Goal: Task Accomplishment & Management: Manage account settings

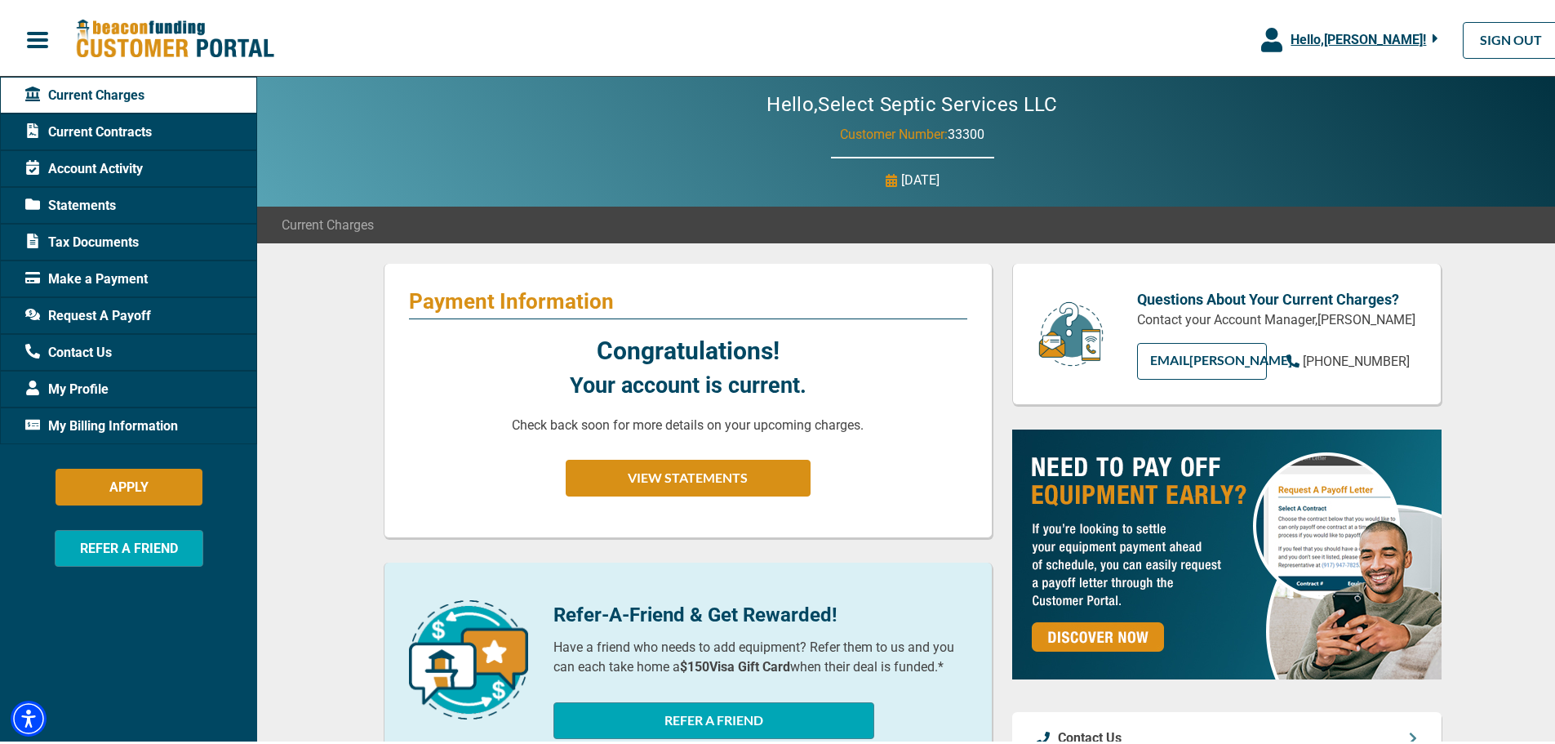
click at [108, 237] on span "Tax Documents" at bounding box center [81, 239] width 113 height 20
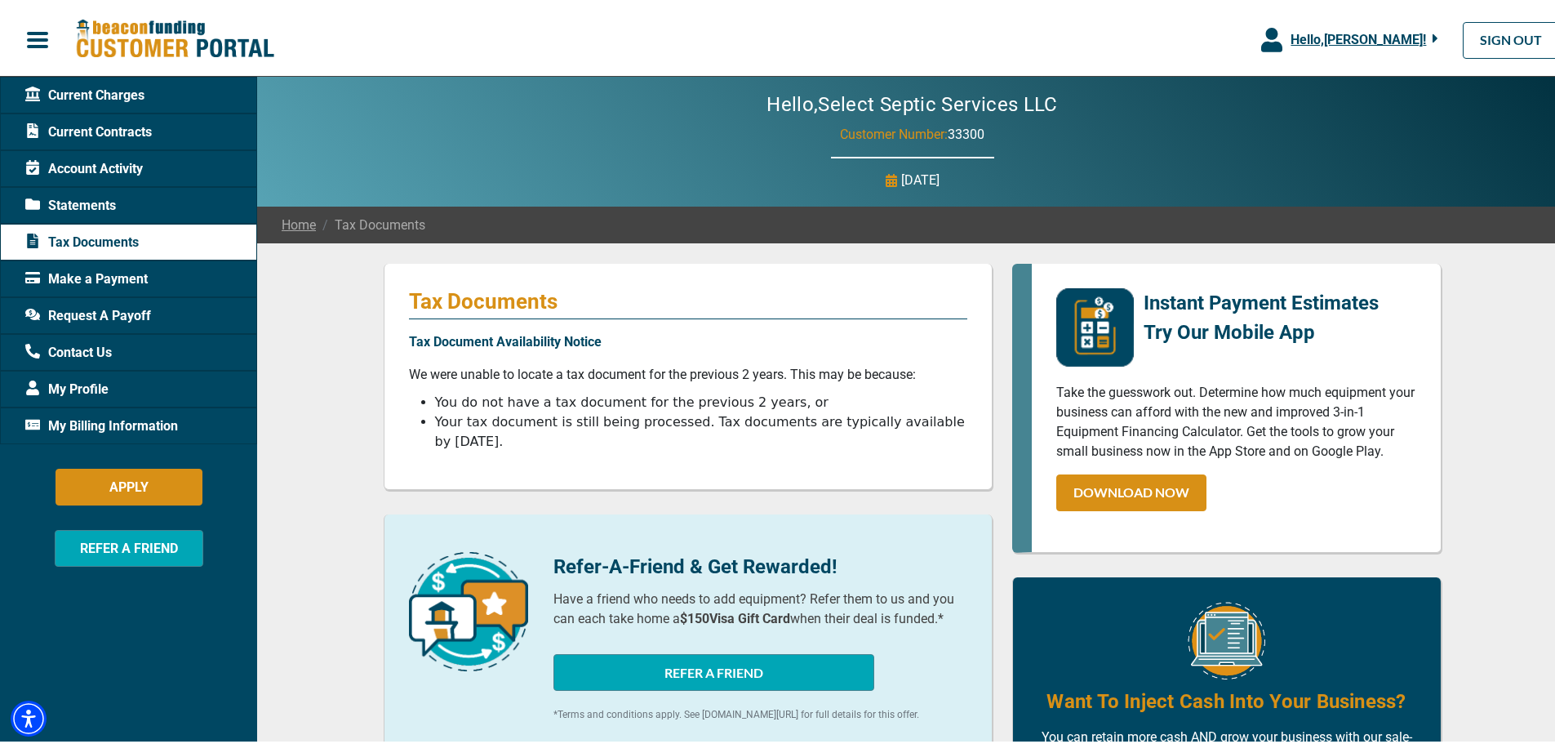
click at [108, 161] on span "Account Activity" at bounding box center [84, 166] width 118 height 20
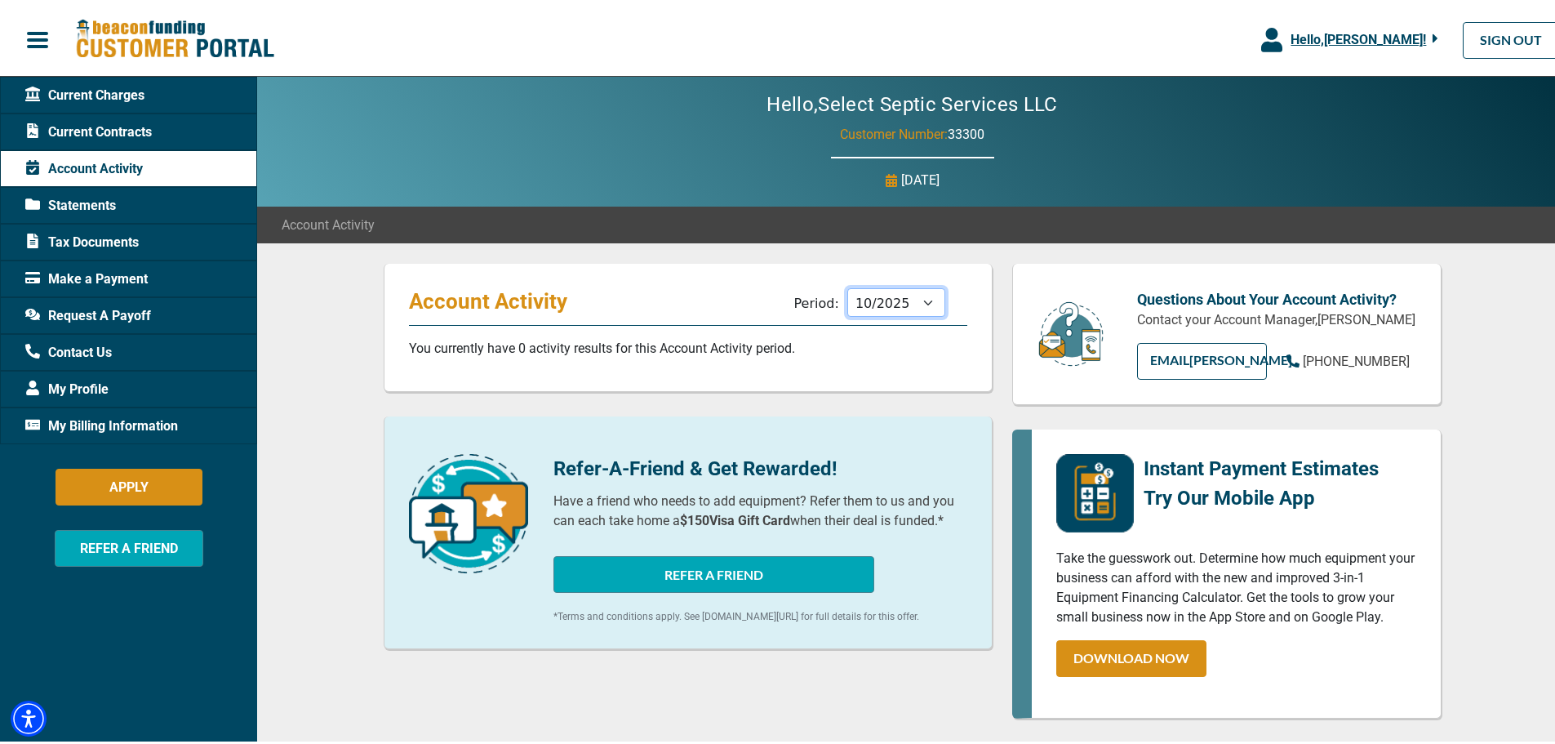
click at [912, 293] on select "11/2025 10/2025 09/2025 08/2025 07/2025 06/2025 05/2025 04/2025 03/2025 02/2025…" at bounding box center [896, 299] width 98 height 29
click at [126, 88] on span "Current Charges" at bounding box center [84, 92] width 119 height 20
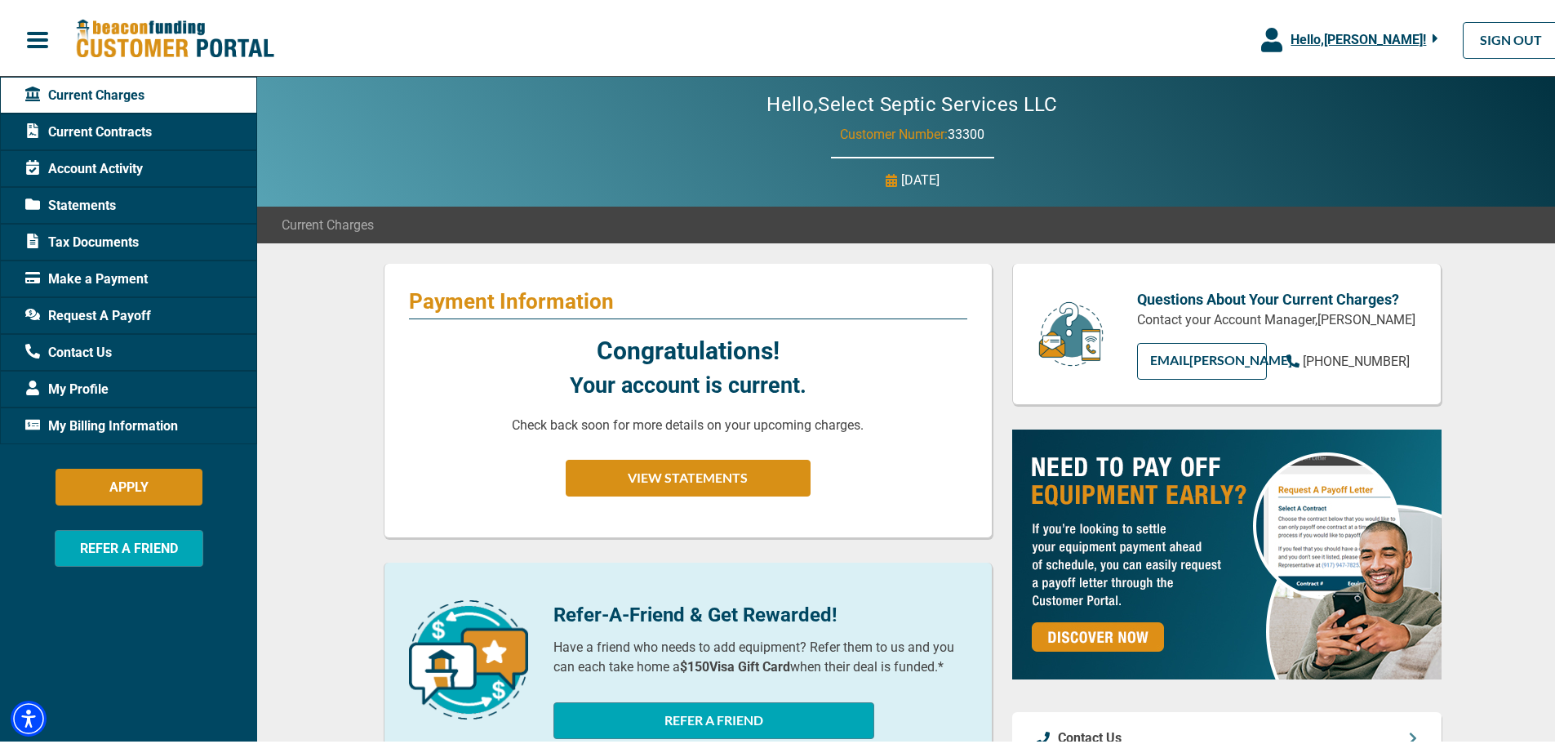
click at [128, 128] on span "Current Contracts" at bounding box center [88, 129] width 127 height 20
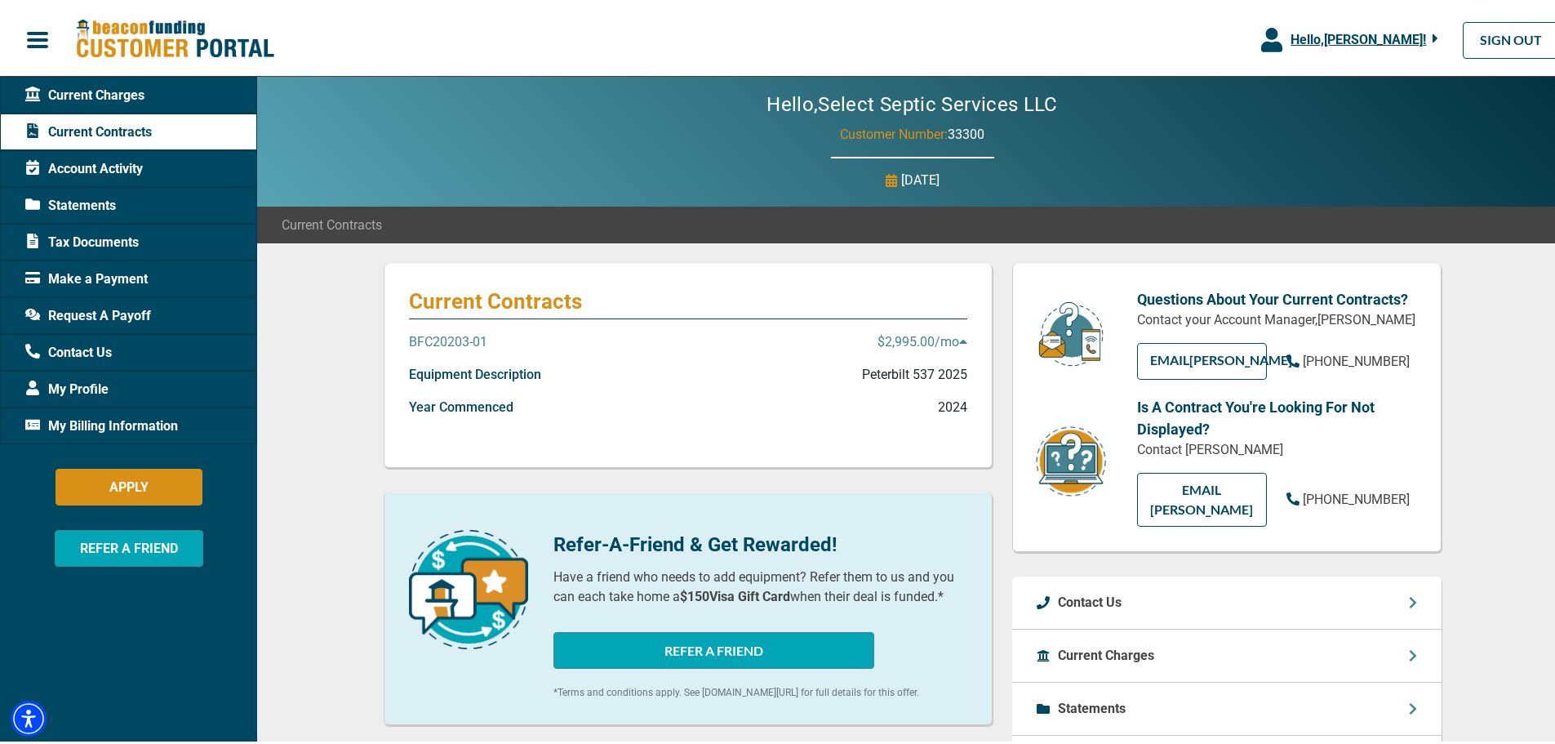
click at [442, 338] on p "BFC20203-01" at bounding box center [448, 339] width 78 height 20
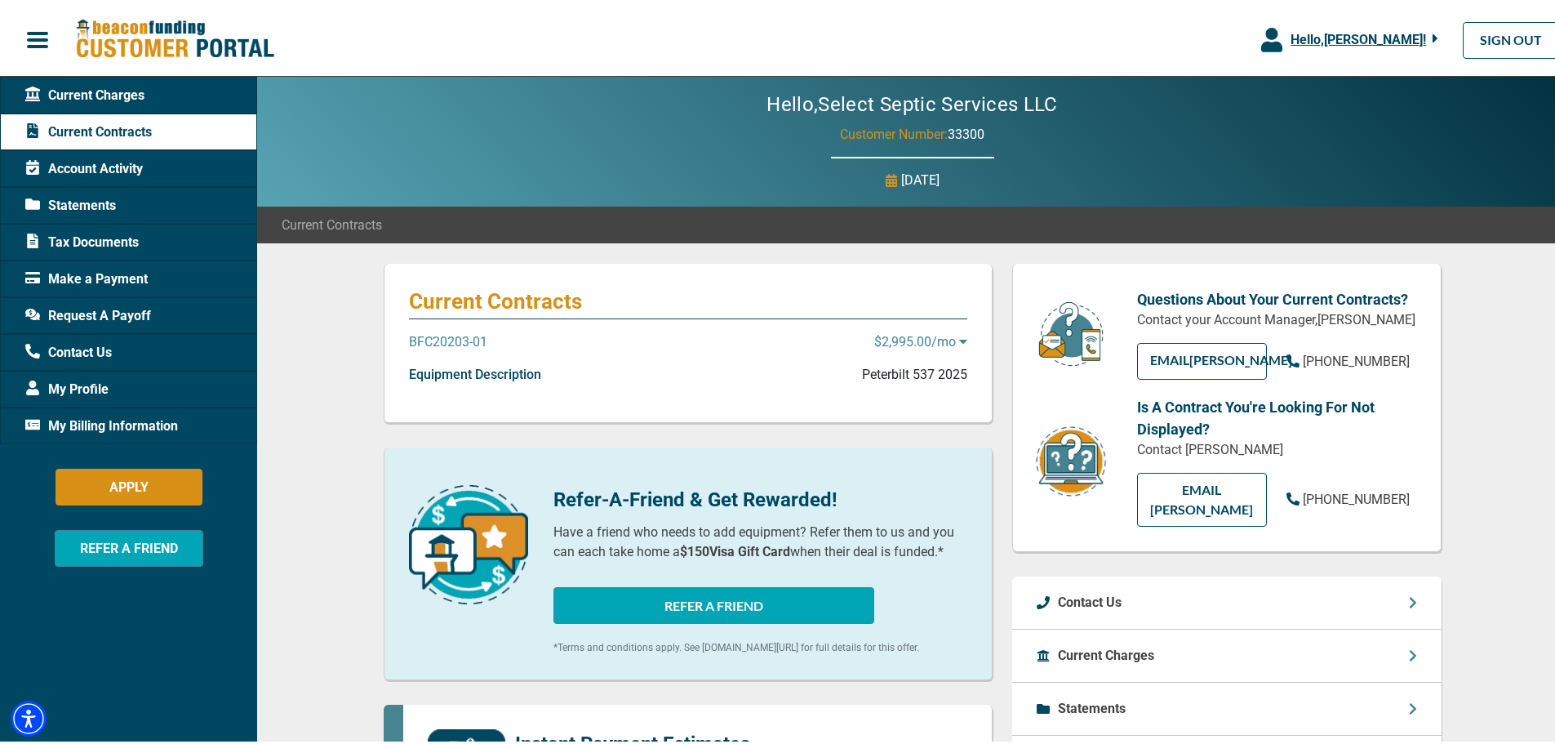
click at [442, 338] on p "BFC20203-01" at bounding box center [448, 339] width 78 height 20
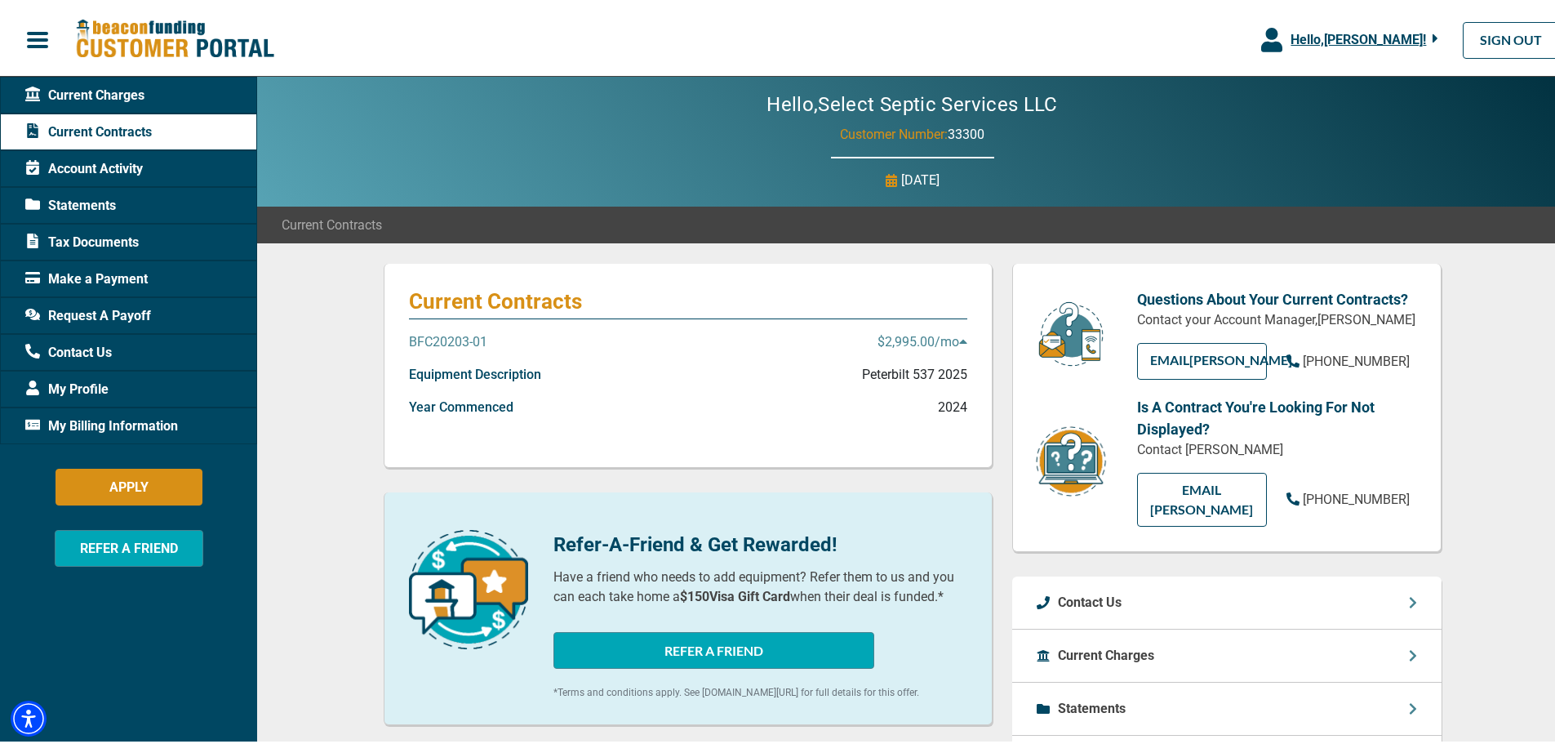
click at [960, 340] on icon at bounding box center [962, 338] width 7 height 4
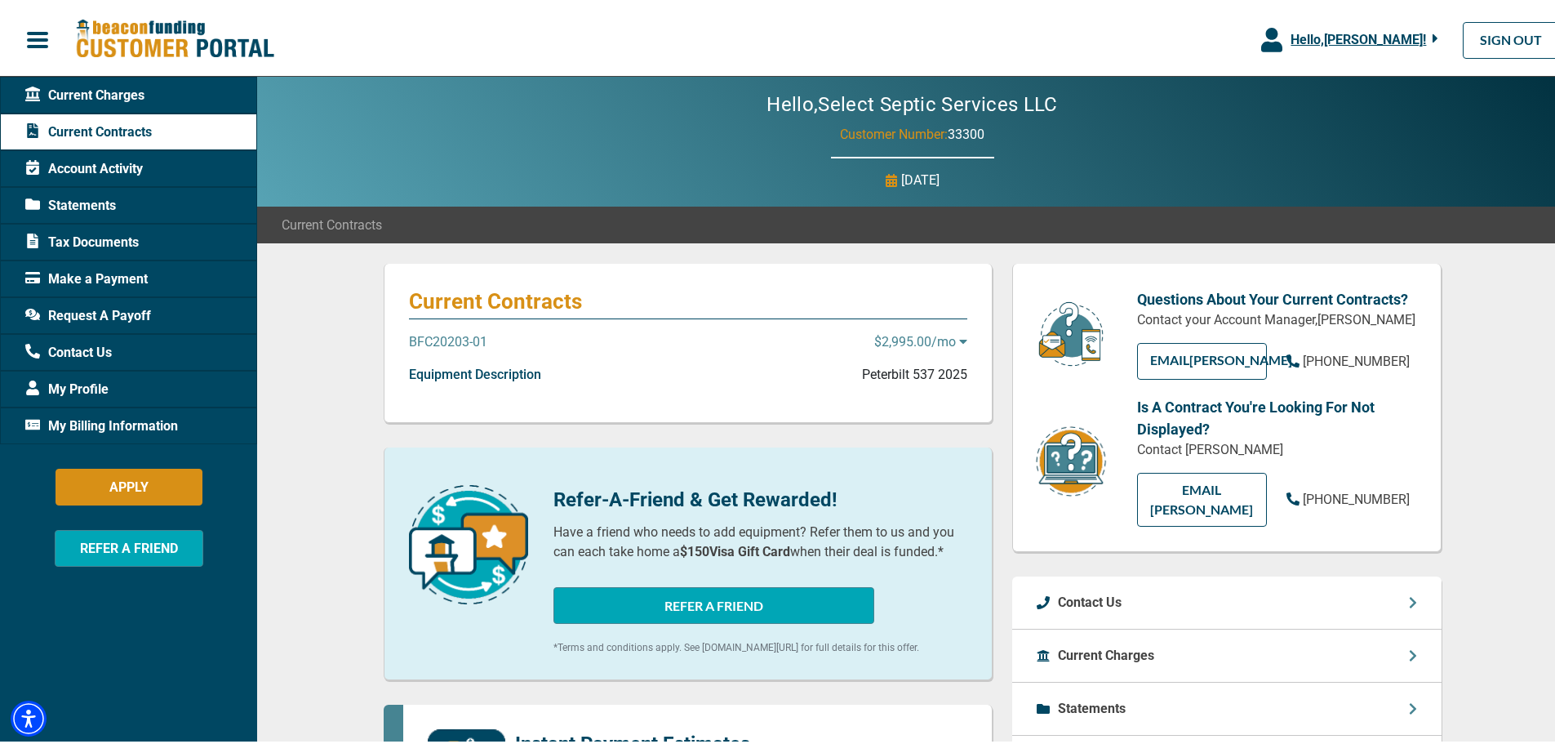
click at [960, 340] on icon at bounding box center [963, 337] width 8 height 13
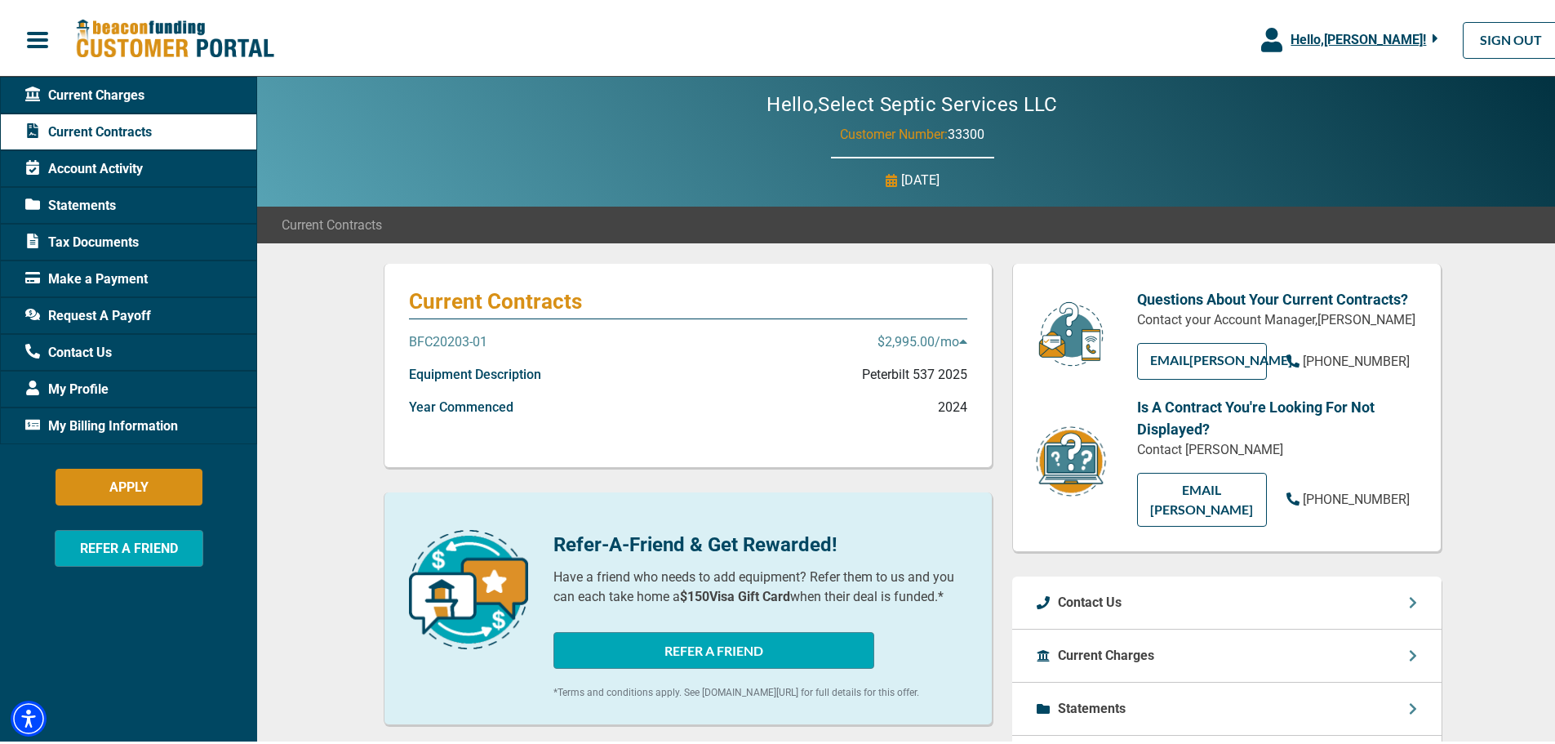
click at [86, 206] on span "Statements" at bounding box center [70, 203] width 91 height 20
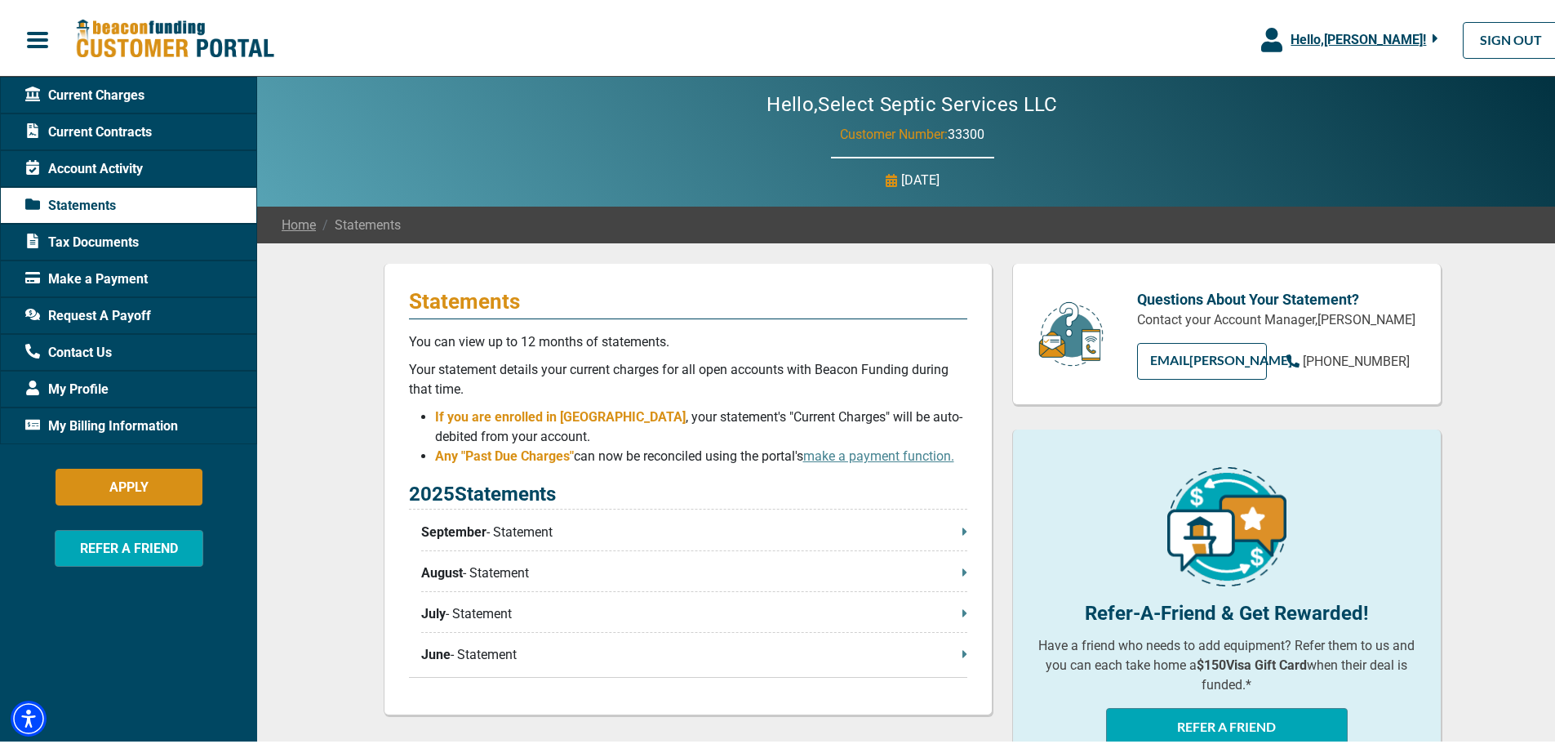
click at [149, 149] on div "Account Activity" at bounding box center [128, 165] width 257 height 37
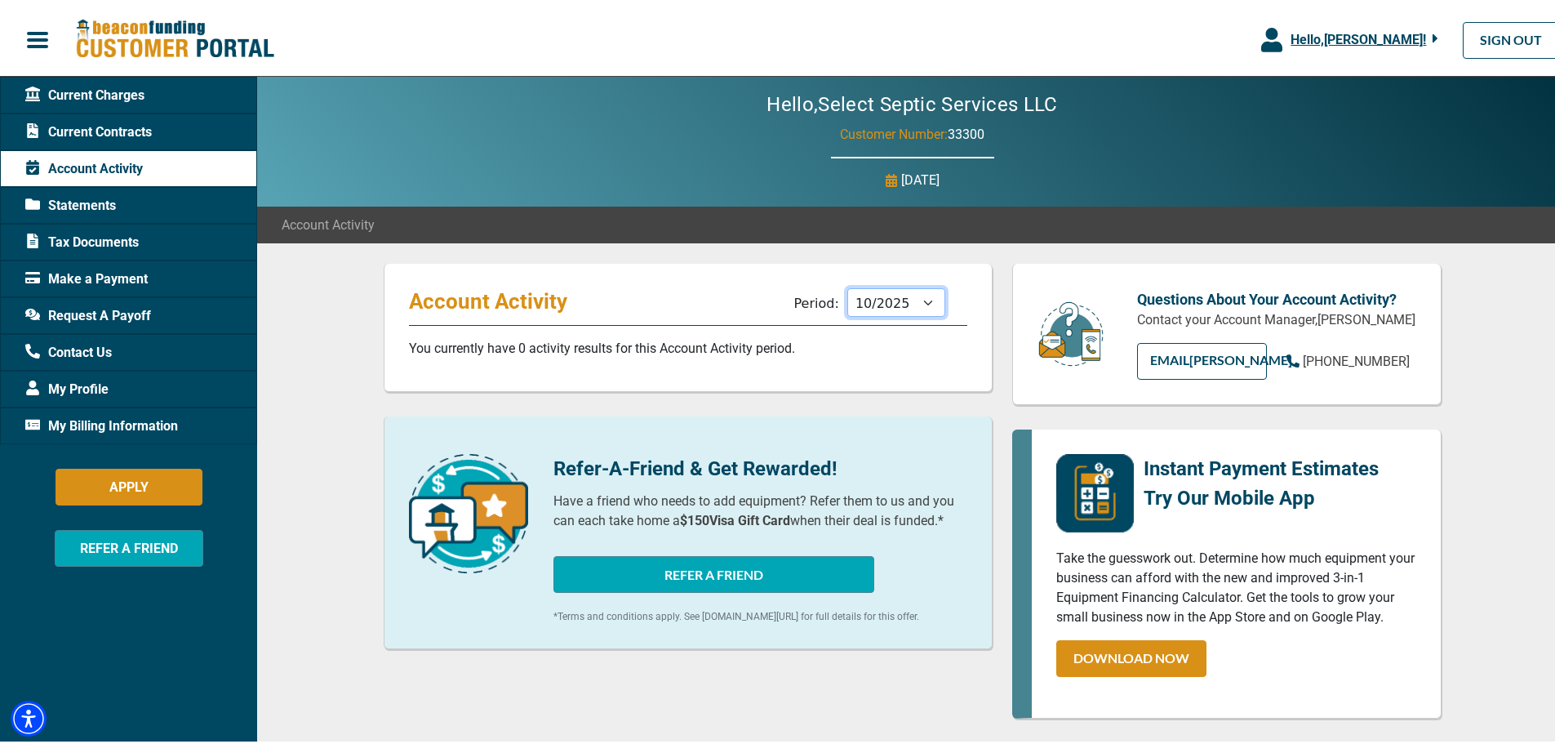
click at [912, 300] on select "11/2025 10/2025 09/2025 08/2025 07/2025 06/2025 05/2025 04/2025 03/2025 02/2025…" at bounding box center [896, 299] width 98 height 29
click at [847, 285] on select "11/2025 10/2025 09/2025 08/2025 07/2025 06/2025 05/2025 04/2025 03/2025 02/2025…" at bounding box center [896, 299] width 98 height 29
click at [910, 299] on select "11/2025 10/2025 09/2025 08/2025 07/2025 06/2025 05/2025 04/2025 03/2025 02/2025…" at bounding box center [896, 299] width 98 height 29
select select "12/2024"
click at [847, 285] on select "11/2025 10/2025 09/2025 08/2025 07/2025 06/2025 05/2025 04/2025 03/2025 02/2025…" at bounding box center [896, 299] width 98 height 29
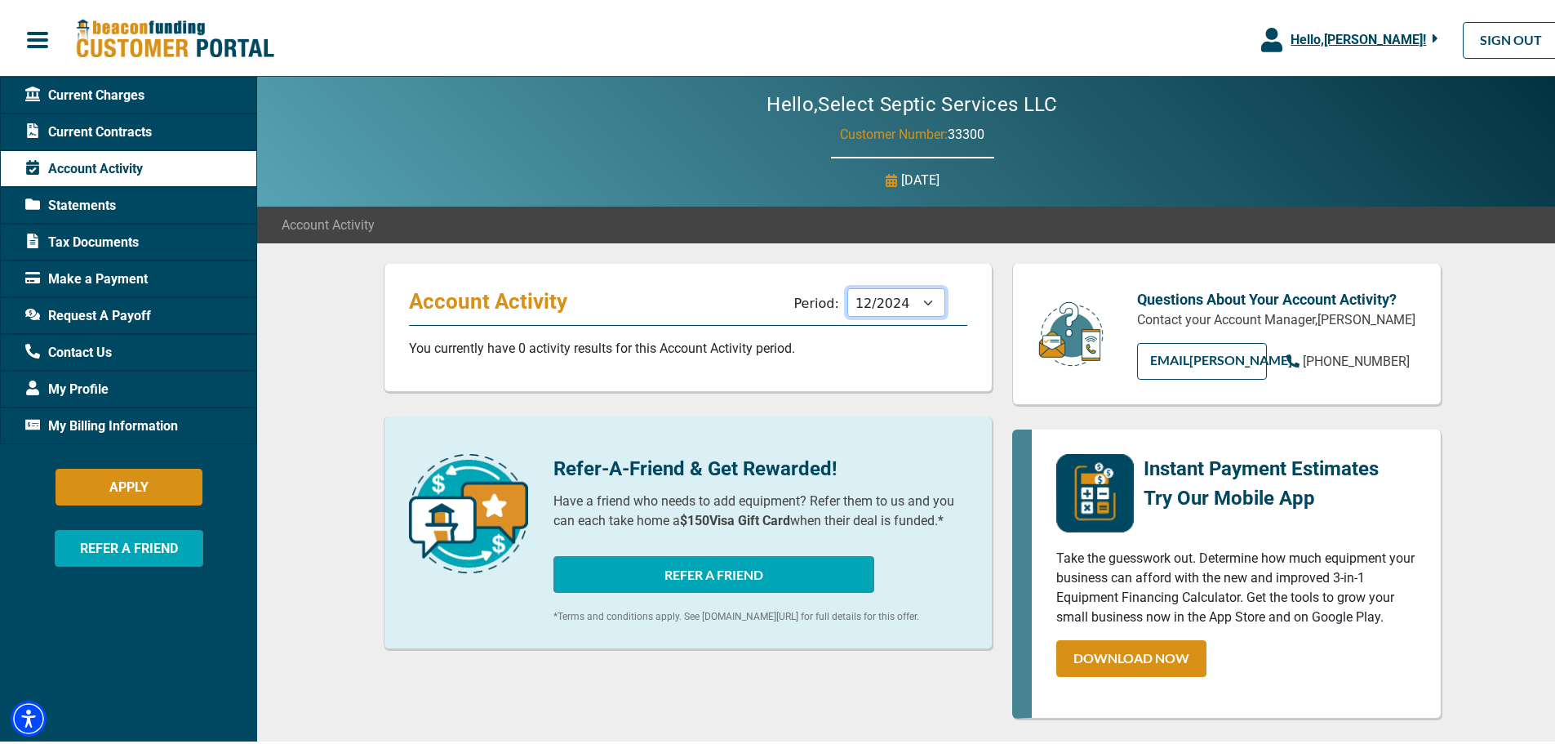
click at [923, 301] on select "11/2025 10/2025 09/2025 08/2025 07/2025 06/2025 05/2025 04/2025 03/2025 02/2025…" at bounding box center [896, 299] width 98 height 29
click at [108, 89] on span "Current Charges" at bounding box center [84, 92] width 119 height 20
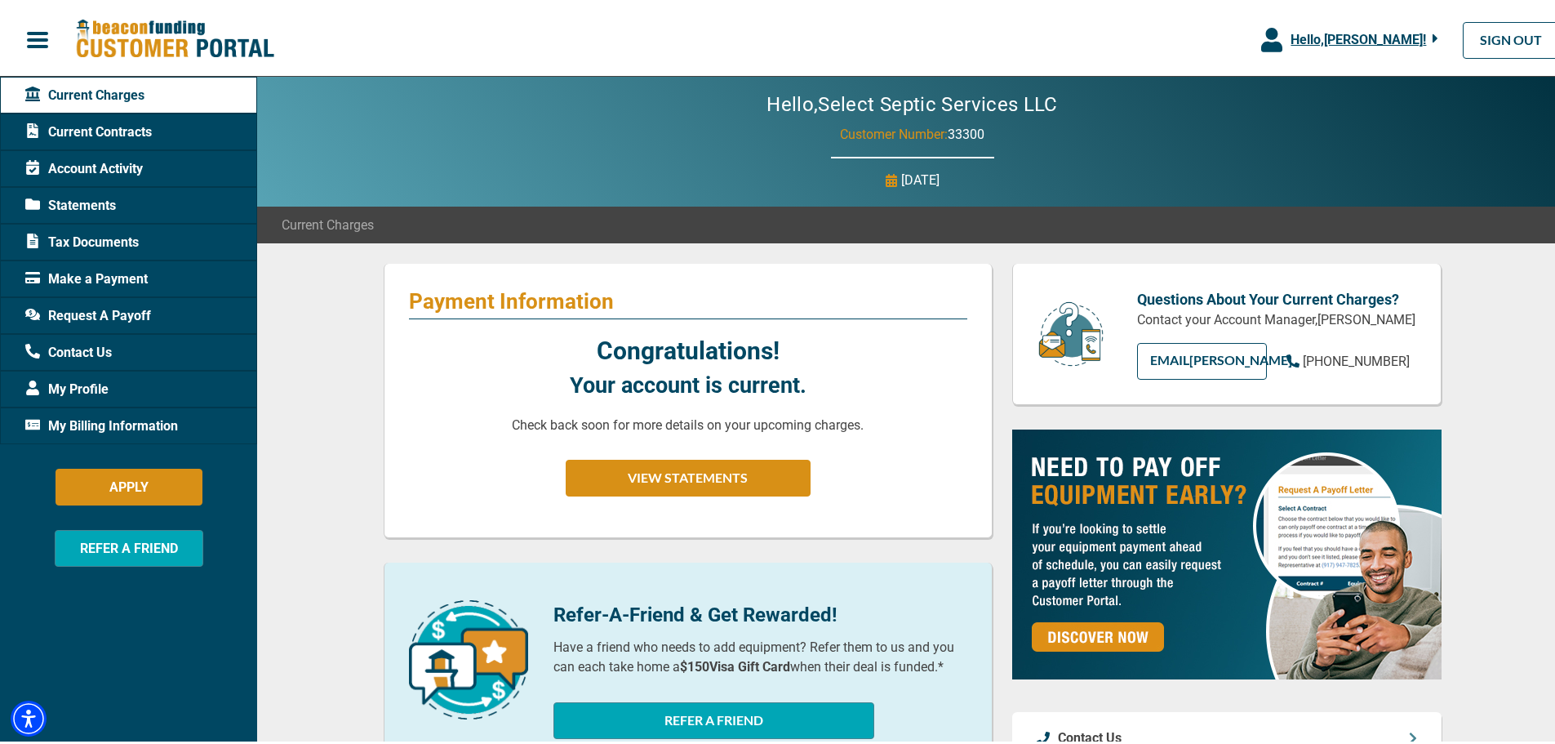
click at [119, 122] on span "Current Contracts" at bounding box center [88, 129] width 127 height 20
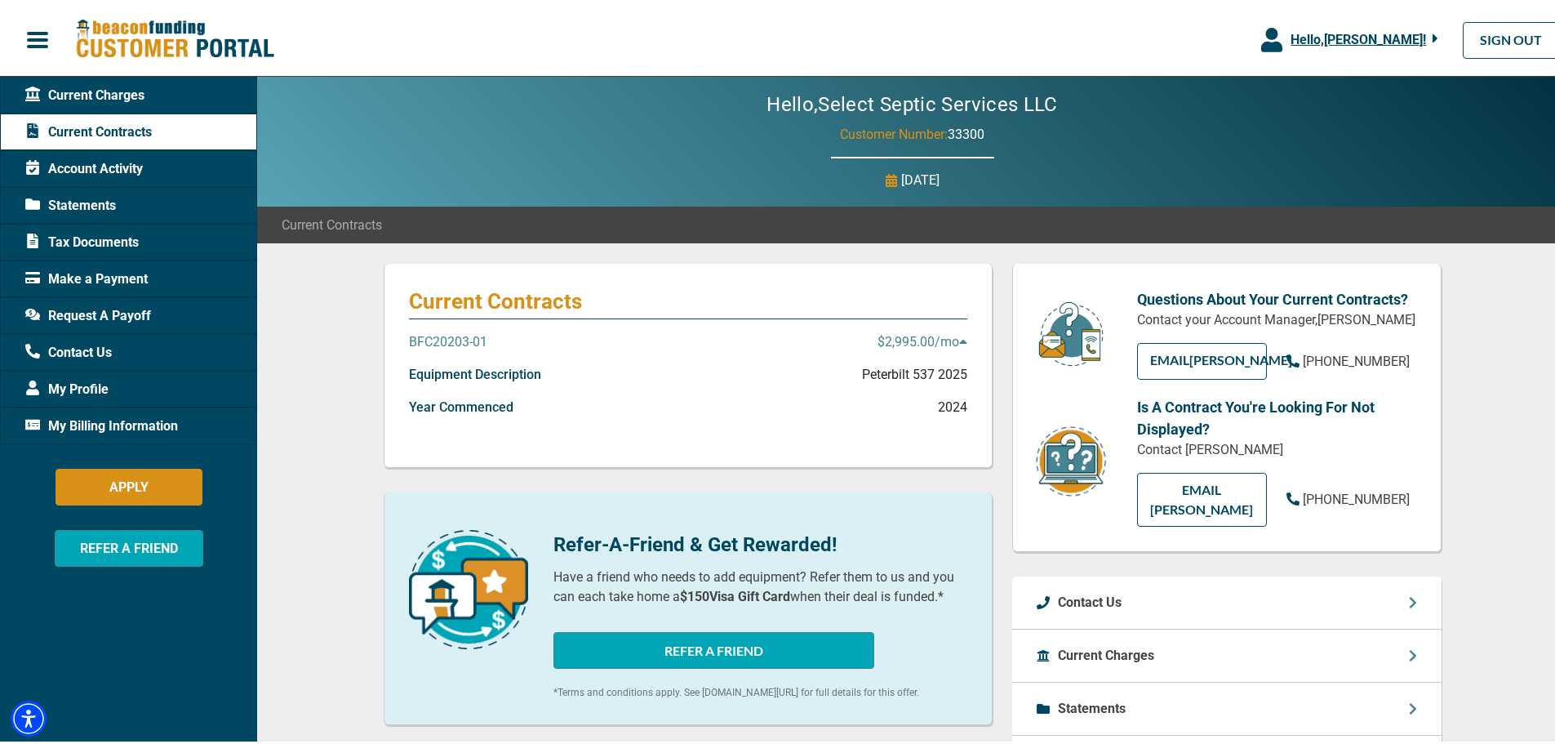
click at [113, 162] on span "Account Activity" at bounding box center [84, 166] width 118 height 20
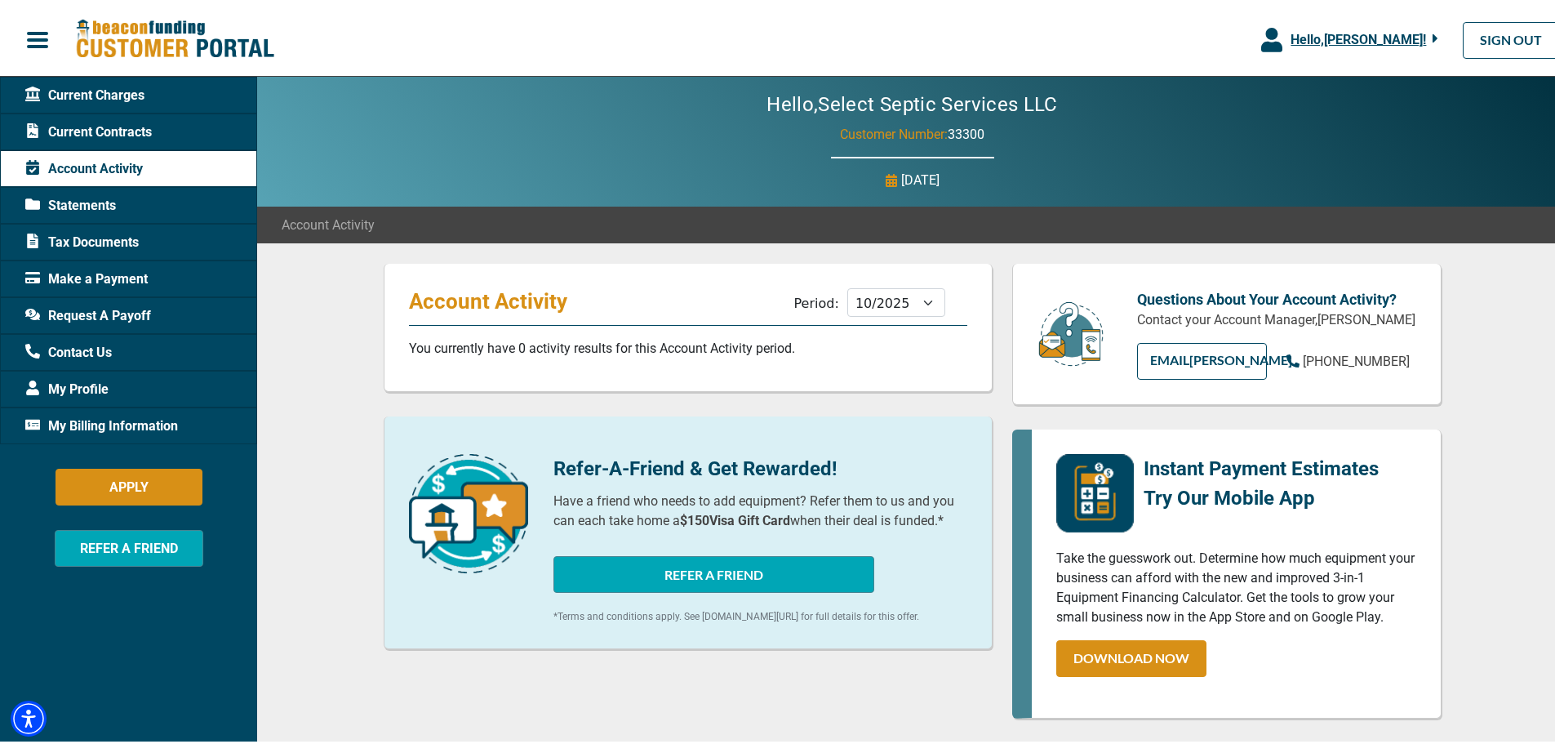
click at [93, 200] on span "Statements" at bounding box center [70, 203] width 91 height 20
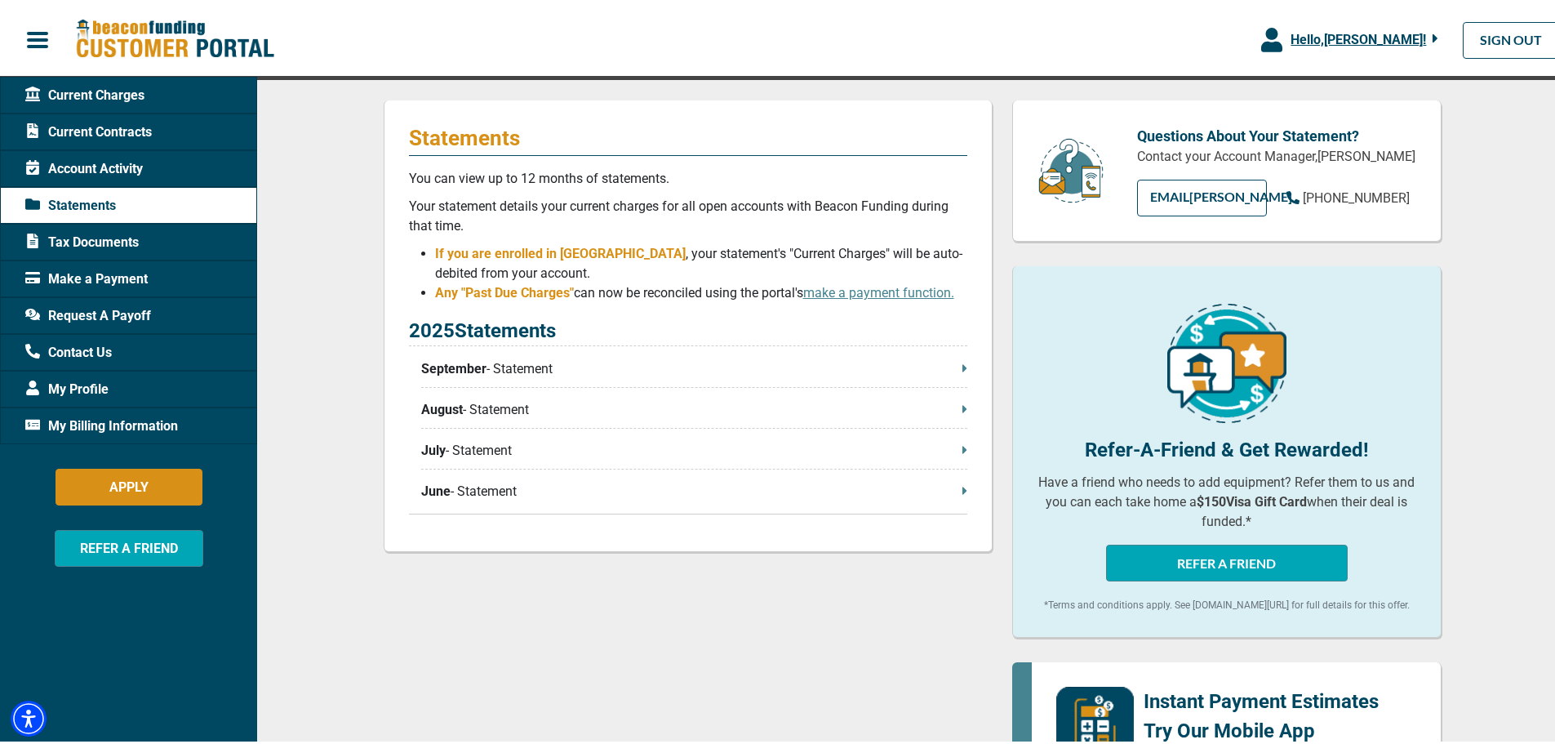
scroll to position [82, 0]
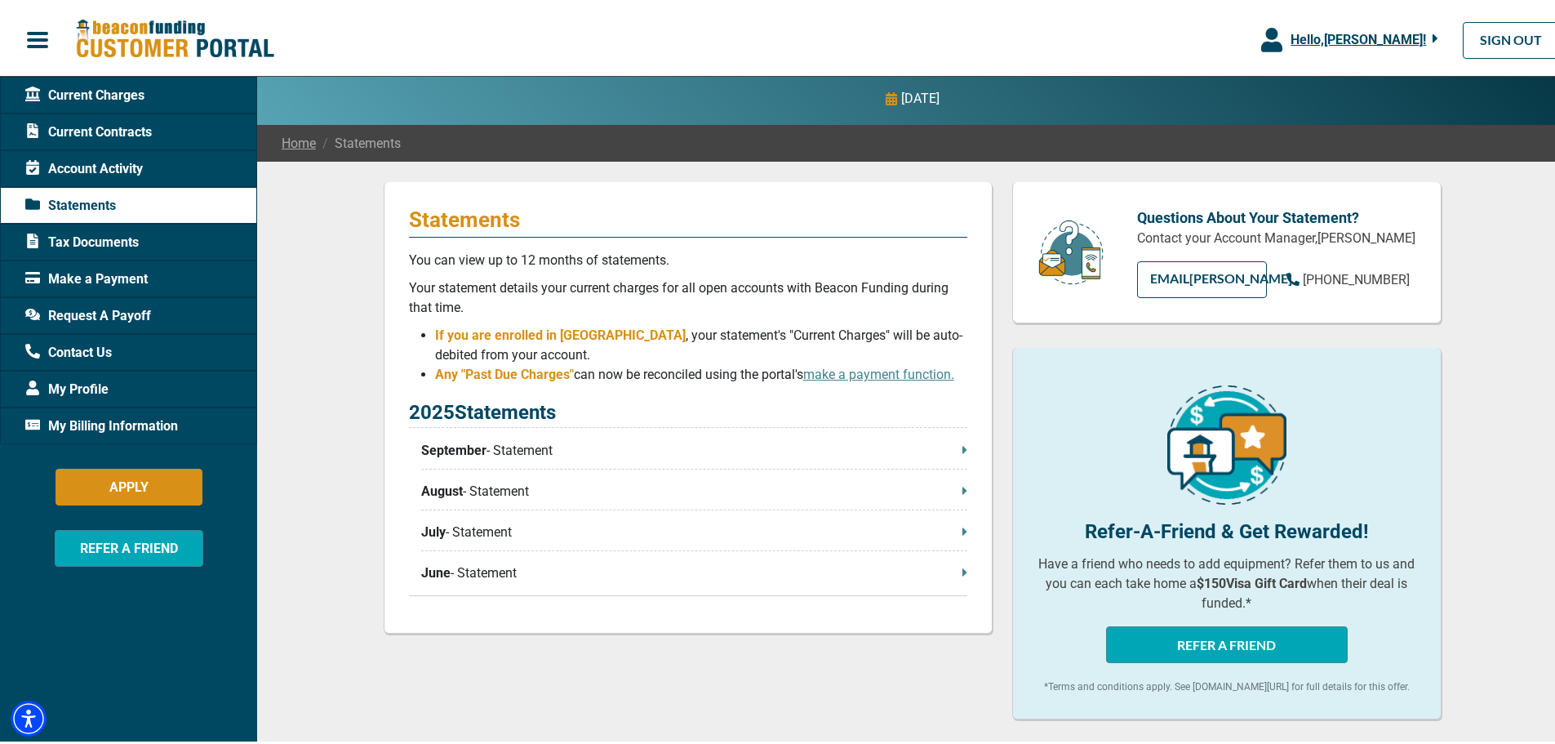
click at [122, 238] on span "Tax Documents" at bounding box center [81, 239] width 113 height 20
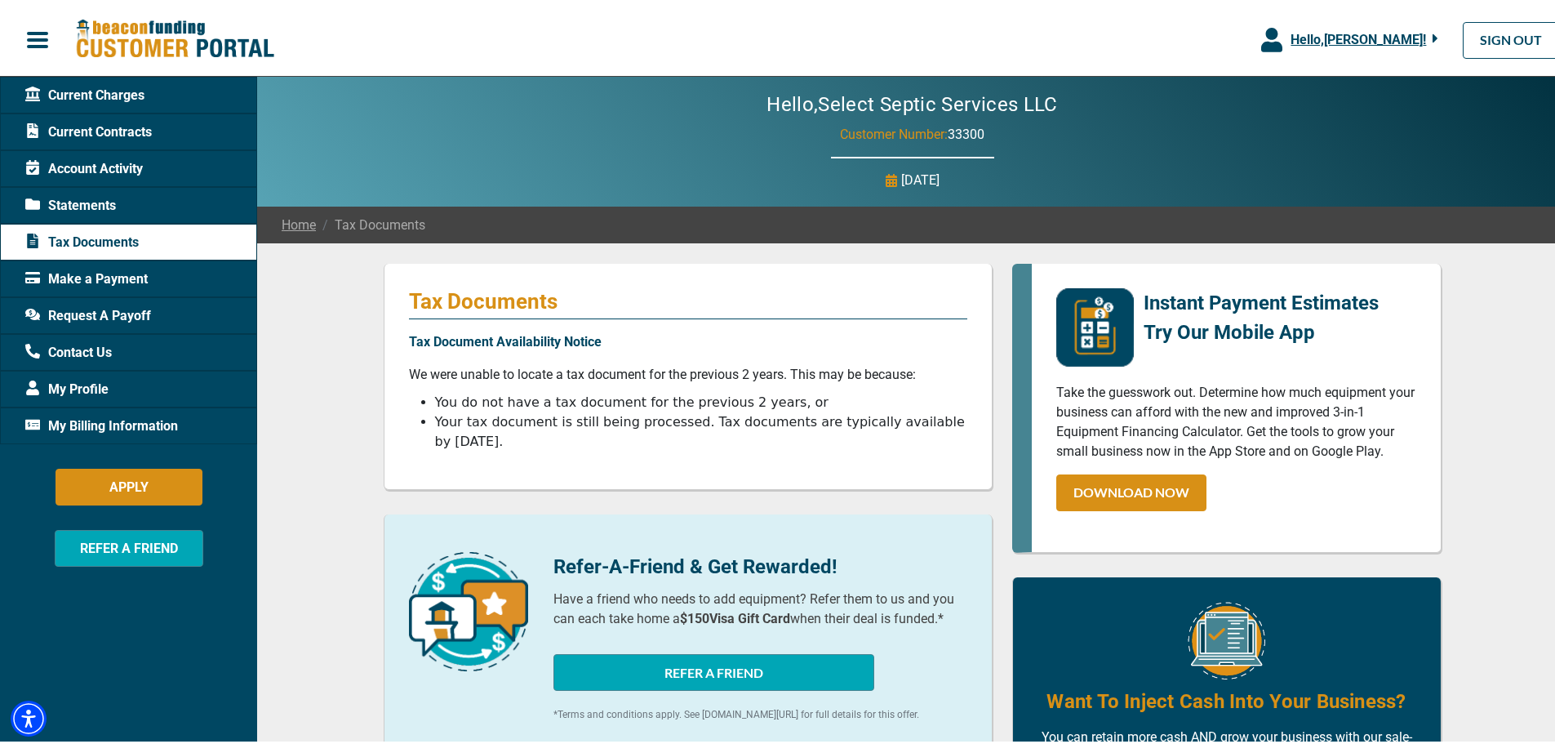
click at [109, 90] on span "Current Charges" at bounding box center [84, 92] width 119 height 20
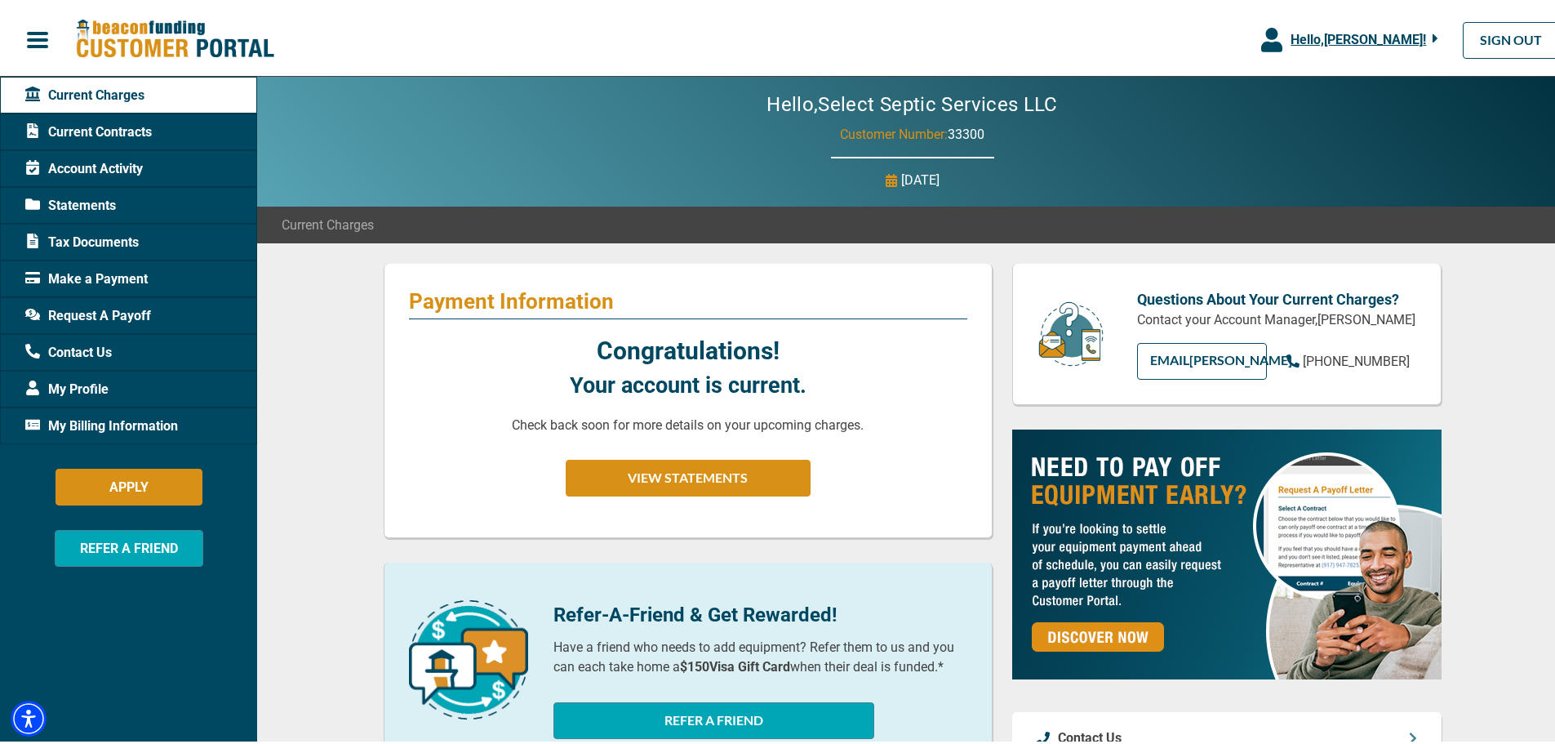
click at [104, 128] on span "Current Contracts" at bounding box center [88, 129] width 127 height 20
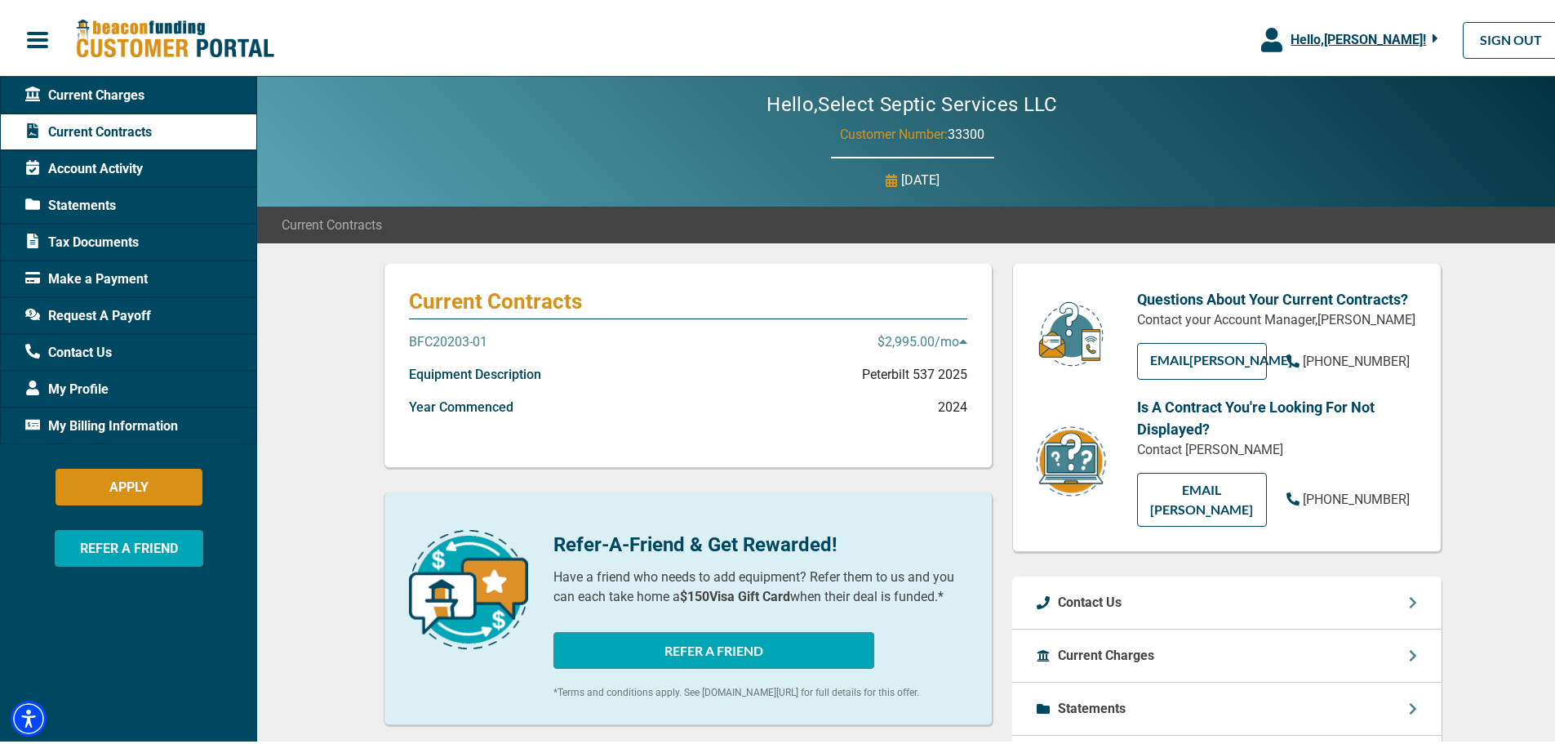
click at [448, 334] on p "BFC20203-01" at bounding box center [448, 339] width 78 height 20
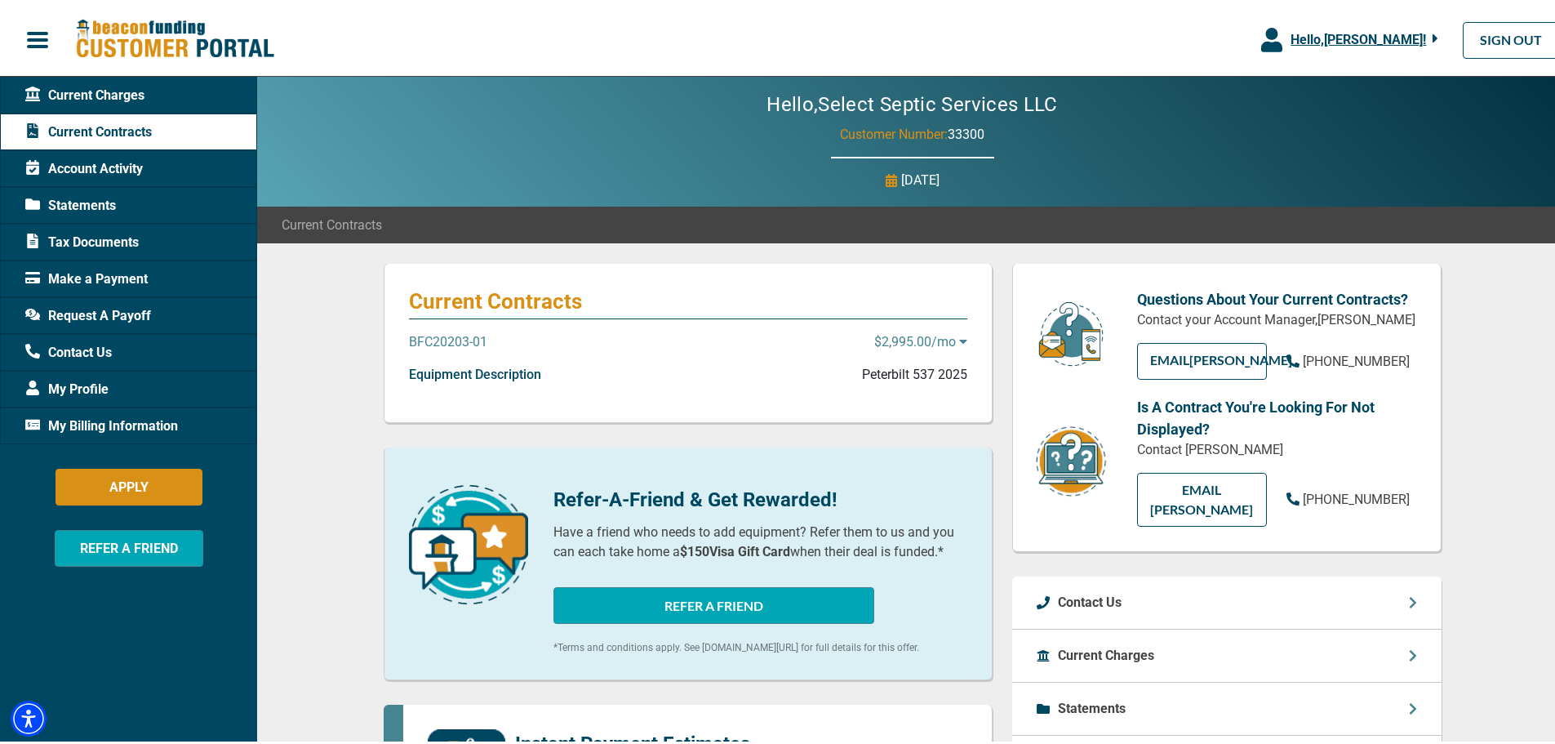
click at [448, 334] on p "BFC20203-01" at bounding box center [448, 339] width 78 height 20
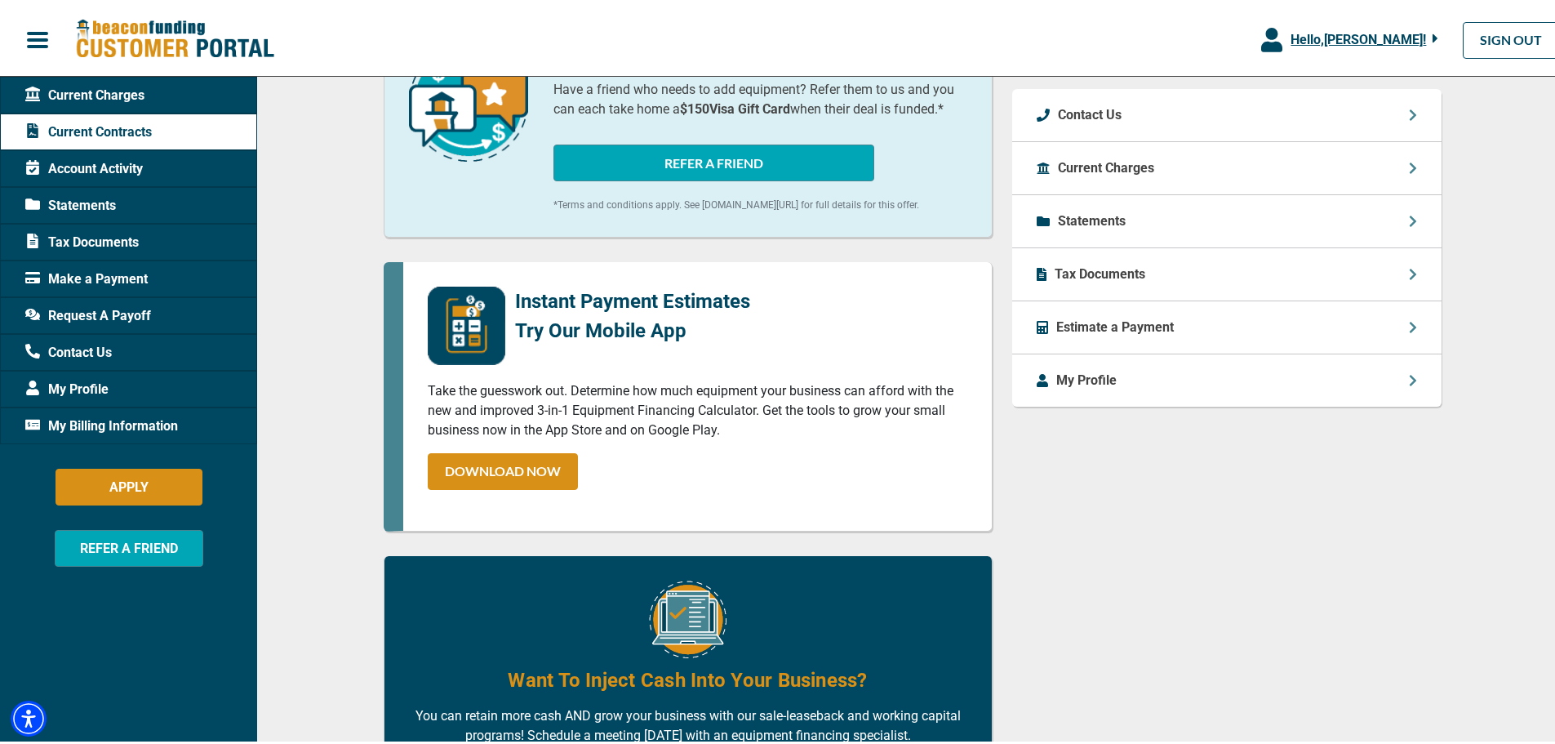
scroll to position [294, 0]
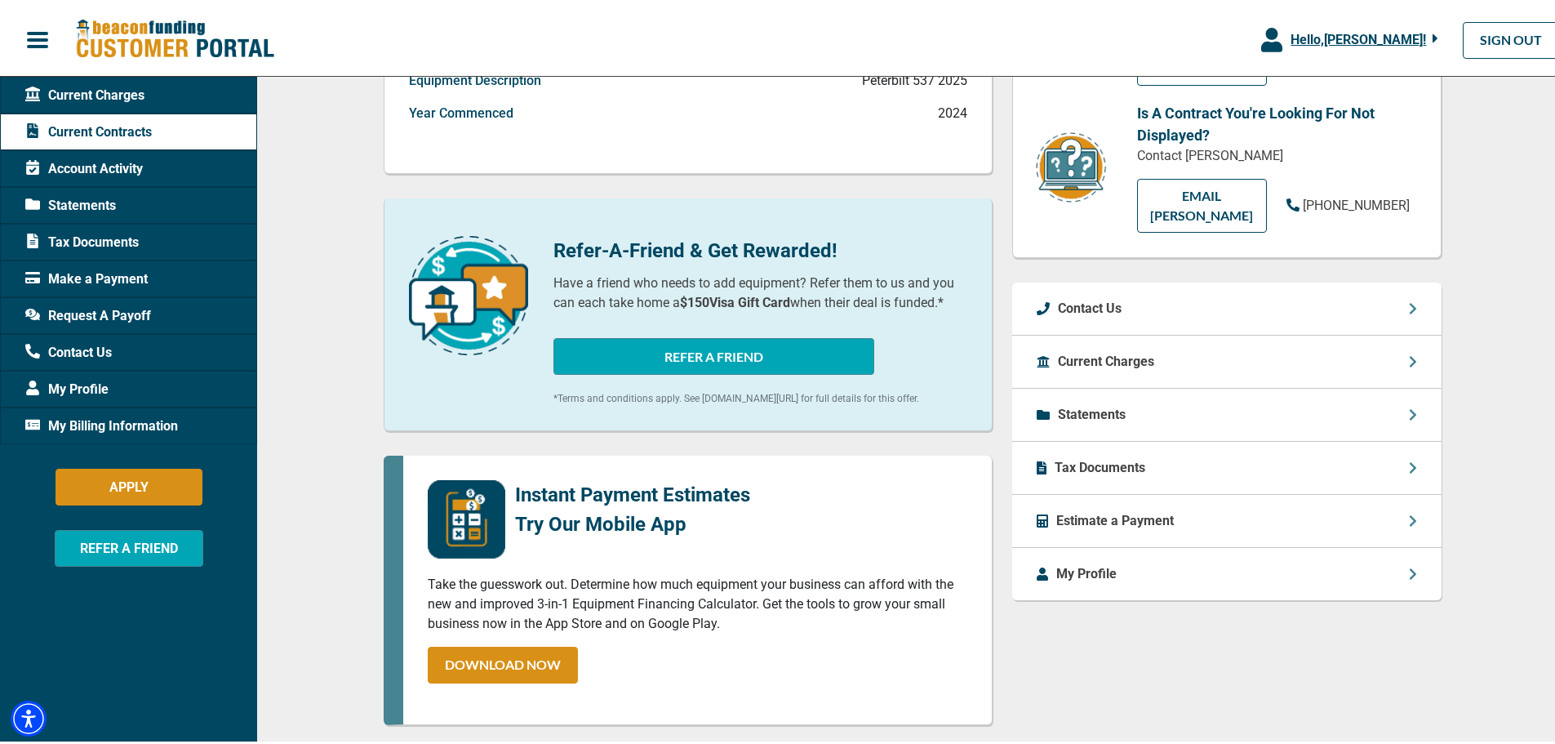
click at [1117, 455] on p "Tax Documents" at bounding box center [1100, 465] width 91 height 20
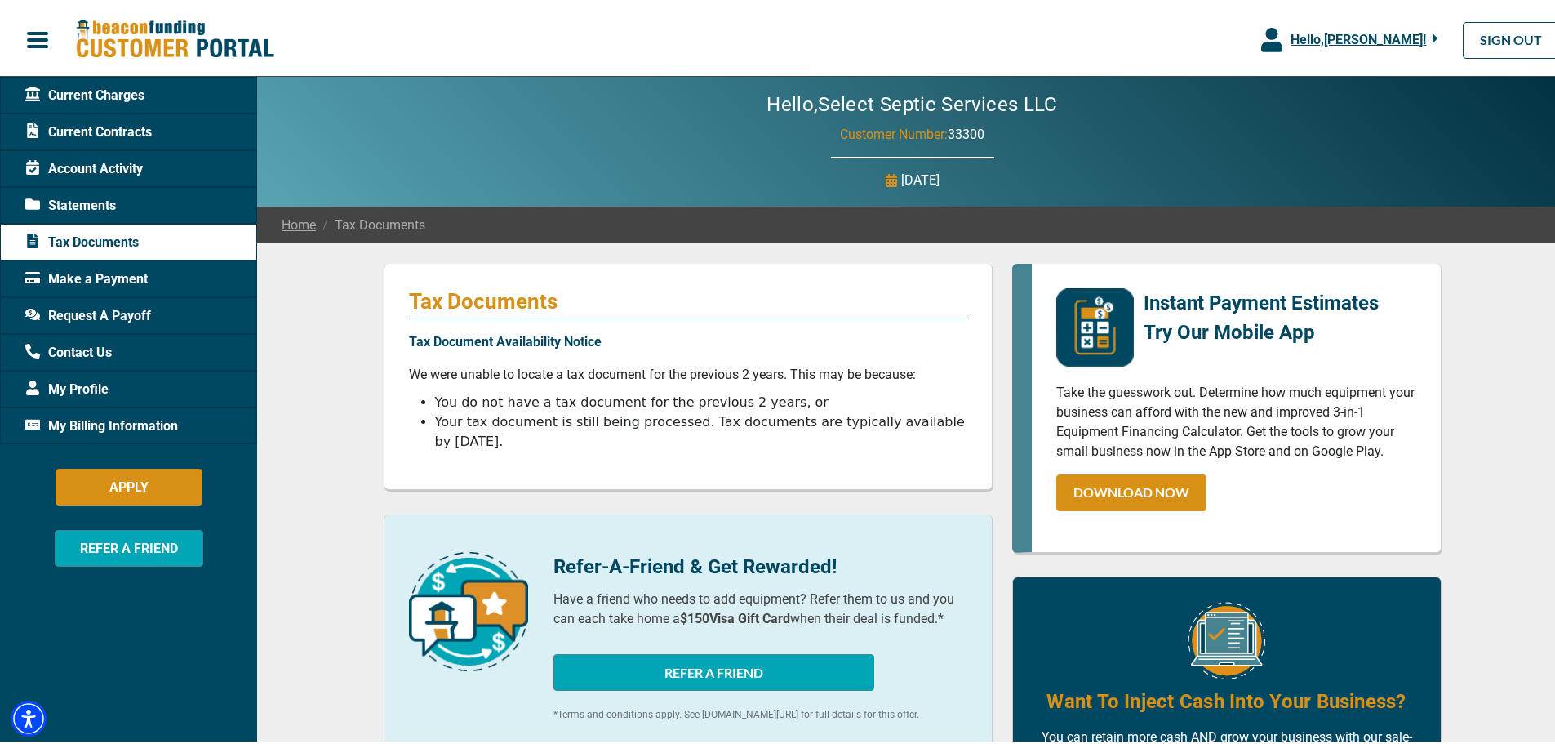
click at [129, 238] on span "Tax Documents" at bounding box center [81, 239] width 113 height 20
click at [94, 90] on span "Current Charges" at bounding box center [84, 92] width 119 height 20
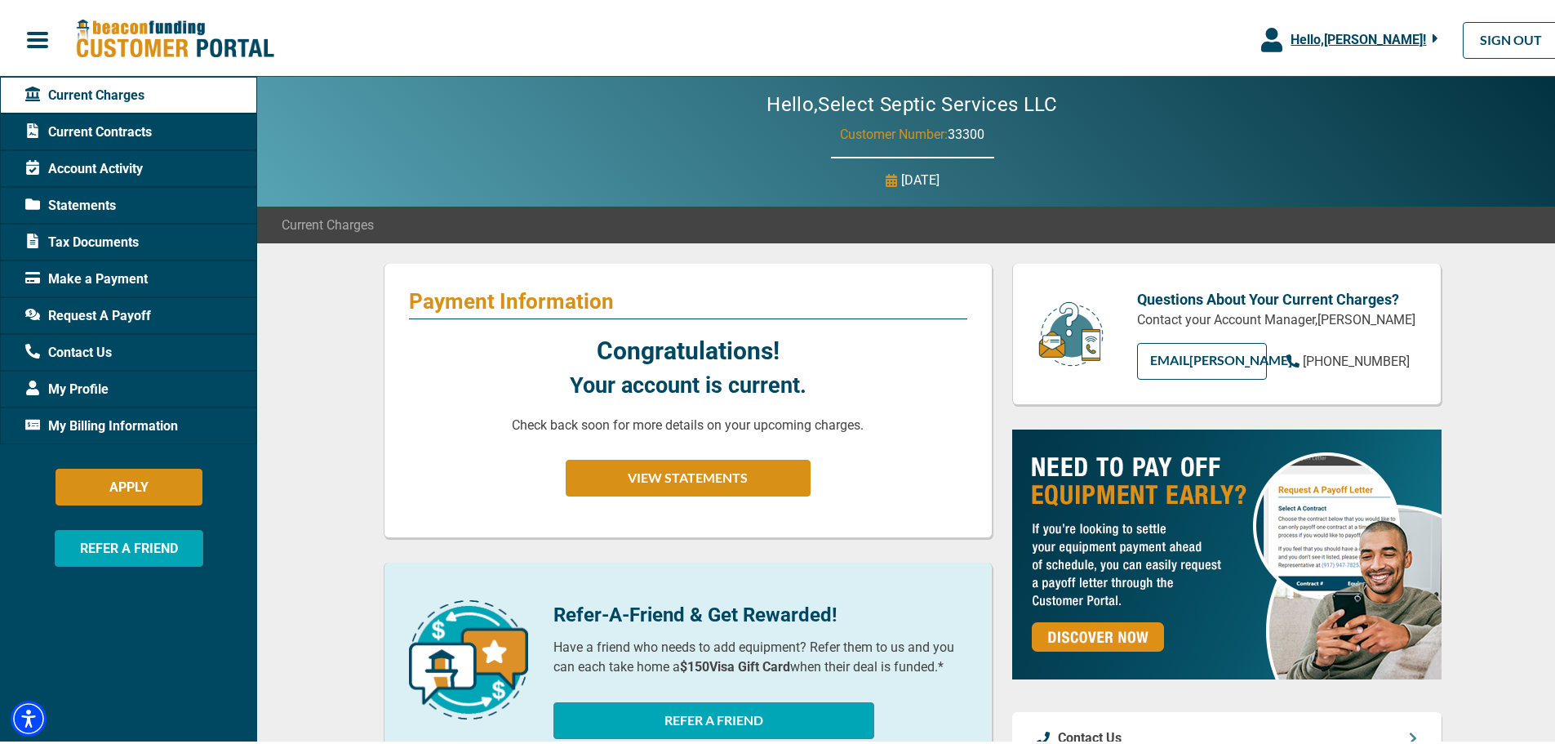
click at [104, 123] on span "Current Contracts" at bounding box center [88, 129] width 127 height 20
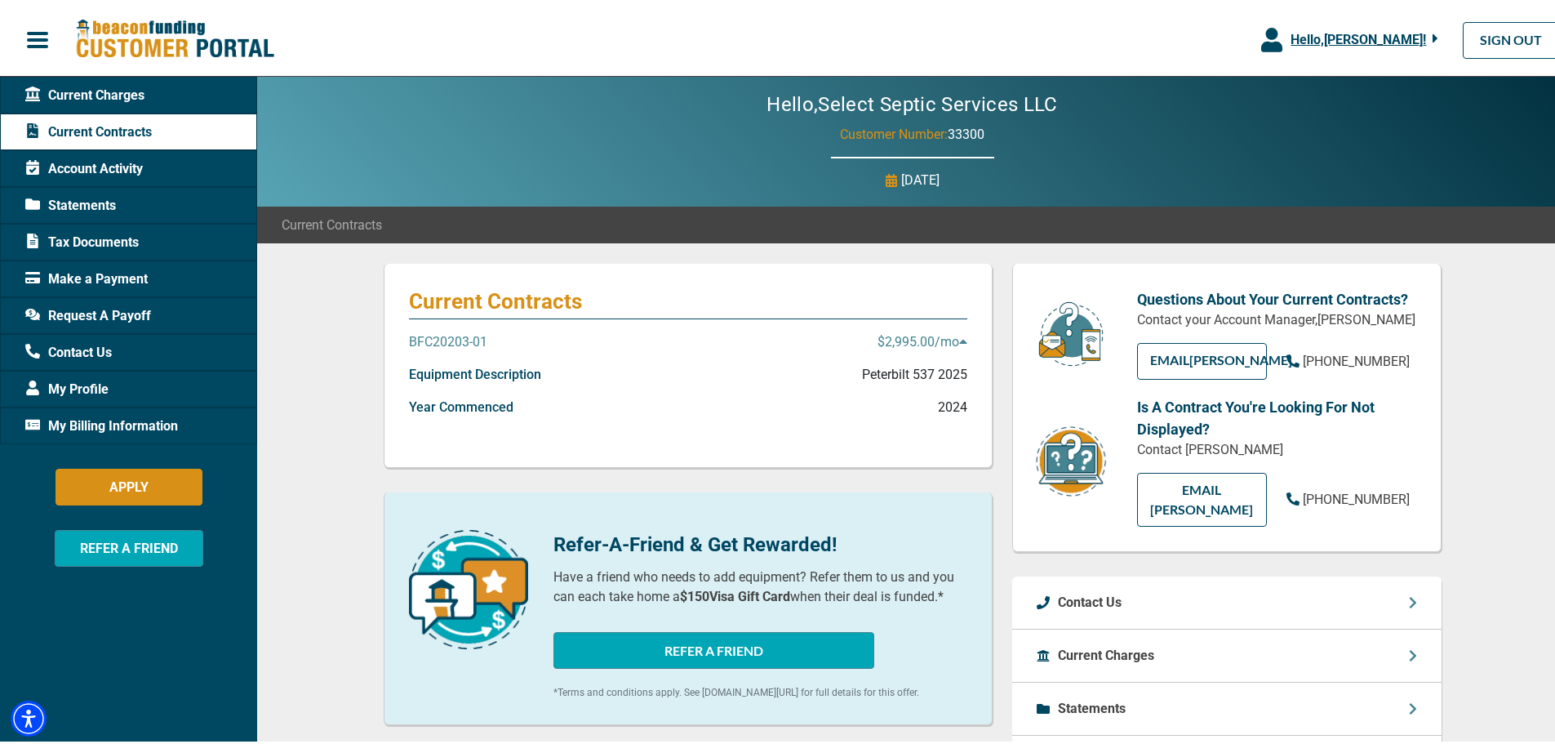
click at [114, 171] on span "Account Activity" at bounding box center [84, 166] width 118 height 20
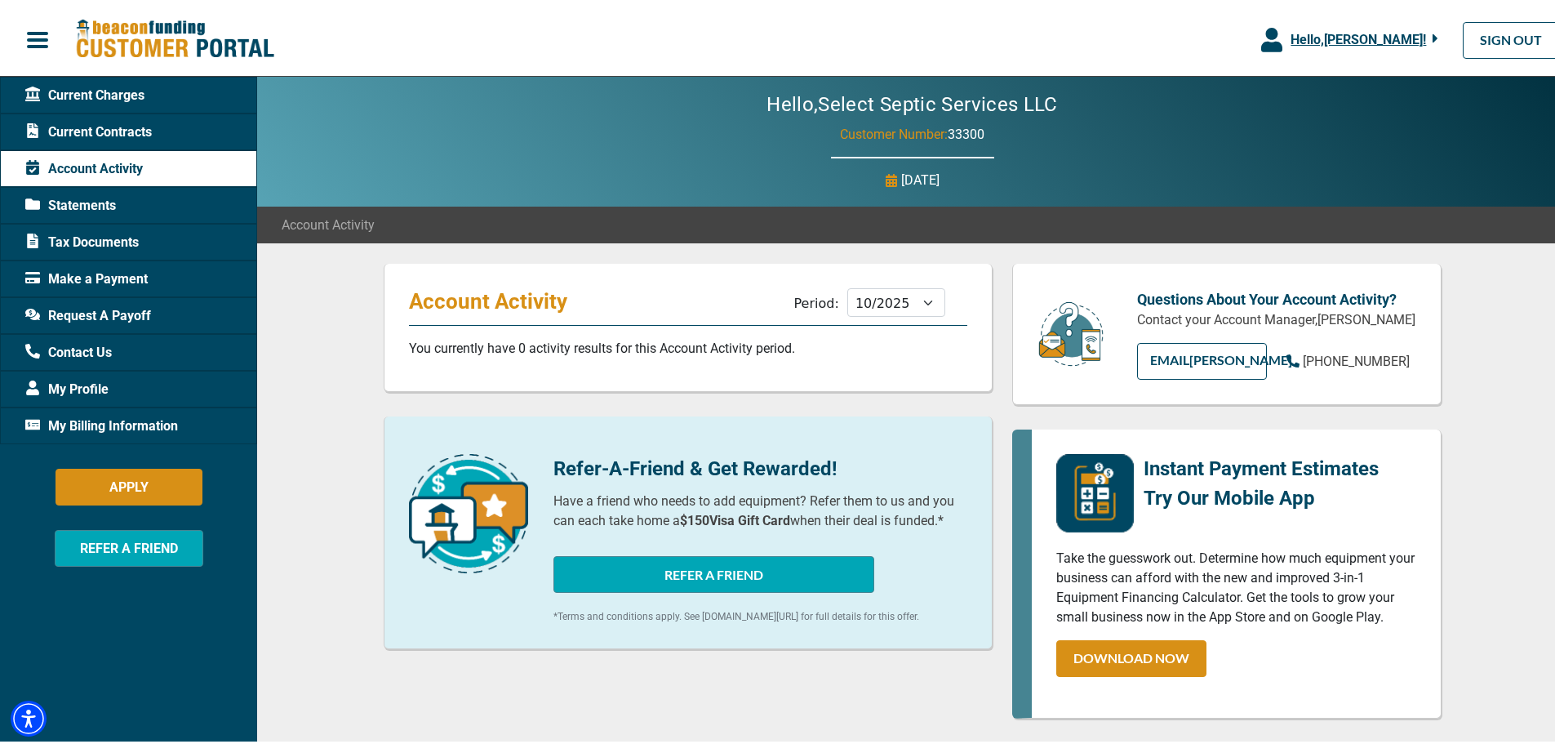
click at [110, 204] on span "Statements" at bounding box center [70, 203] width 91 height 20
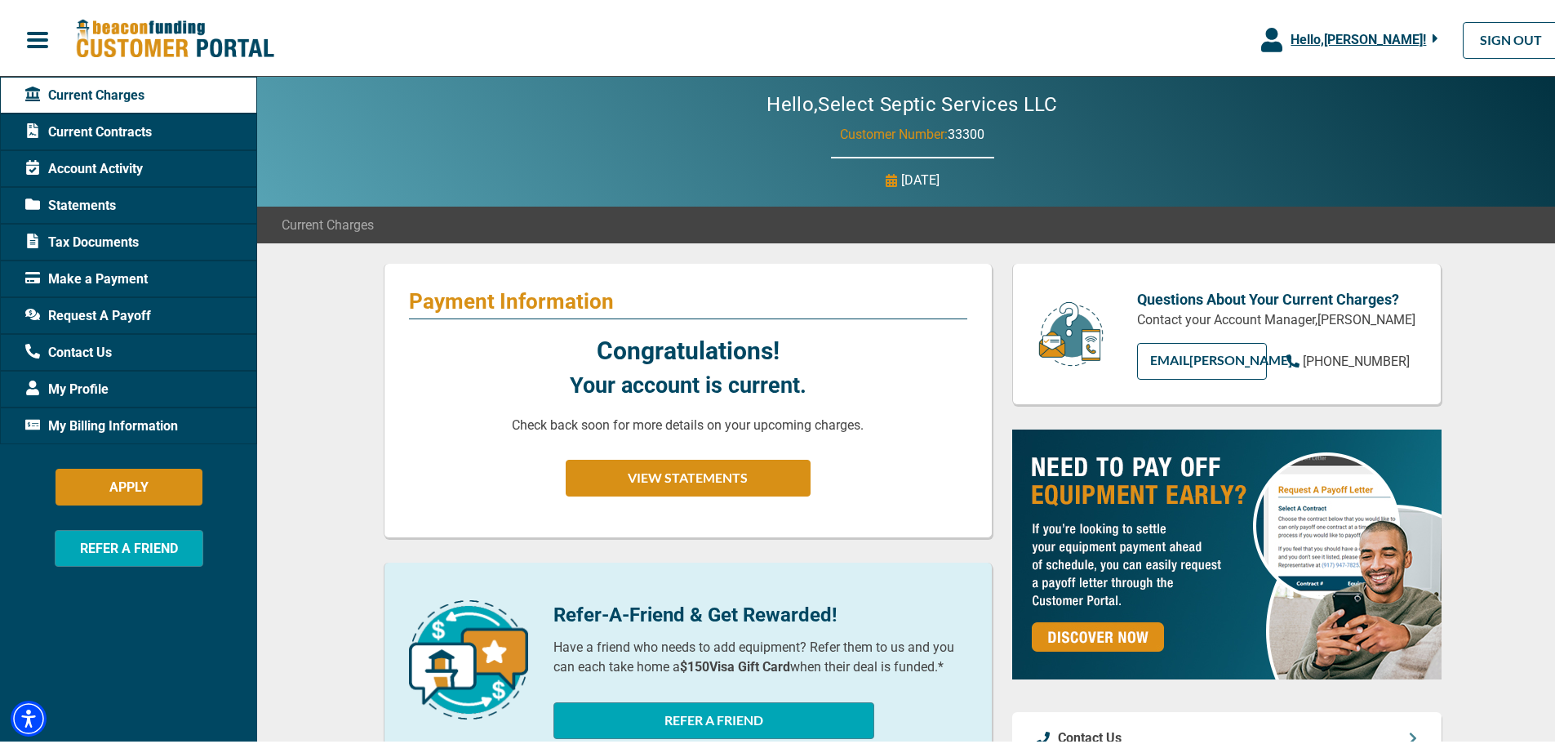
click at [113, 157] on span "Account Activity" at bounding box center [84, 166] width 118 height 20
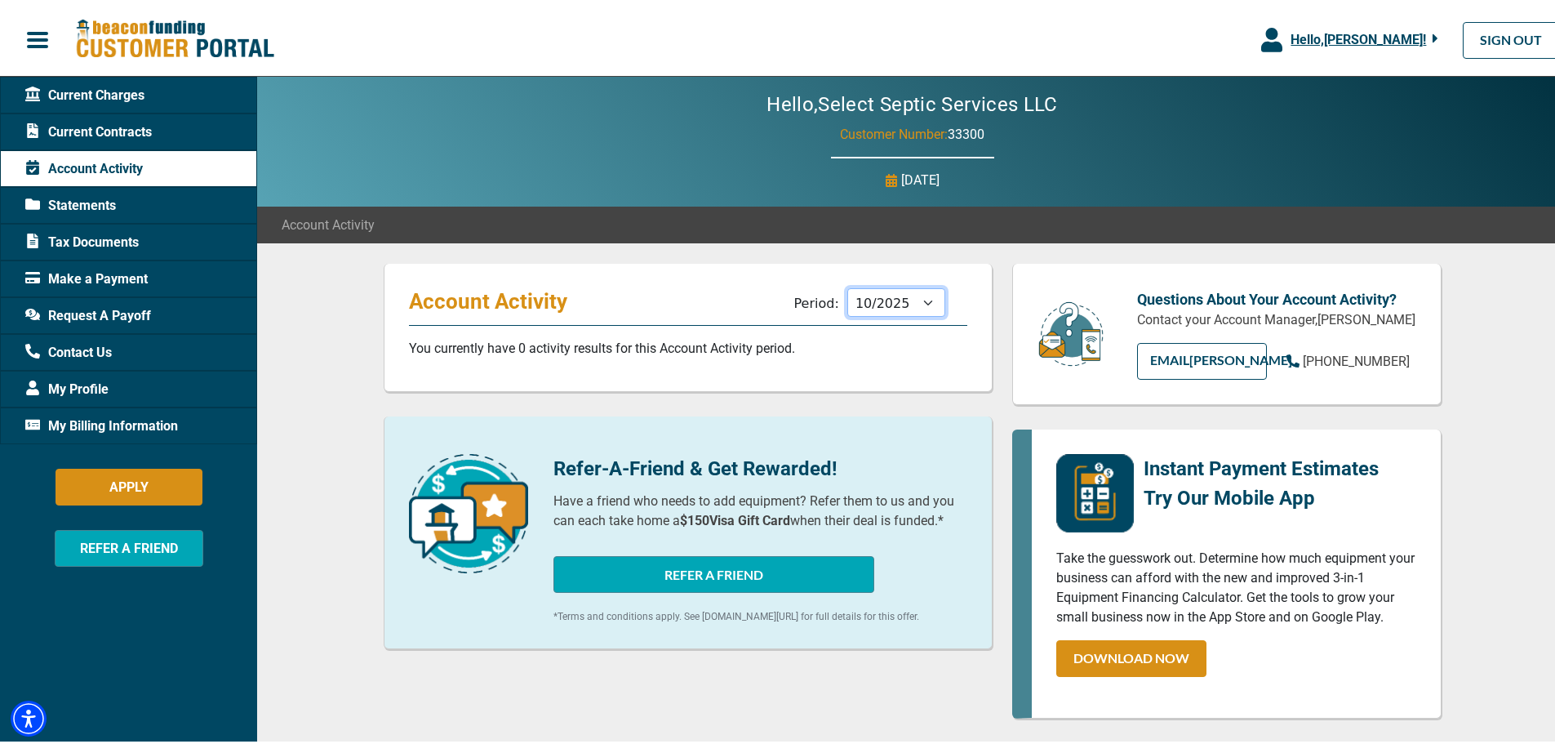
click at [884, 309] on select "11/2025 10/2025 09/2025 08/2025 07/2025 06/2025 05/2025 04/2025 03/2025 02/2025…" at bounding box center [896, 299] width 98 height 29
click at [847, 285] on select "11/2025 10/2025 09/2025 08/2025 07/2025 06/2025 05/2025 04/2025 03/2025 02/2025…" at bounding box center [896, 299] width 98 height 29
click at [900, 294] on select "11/2025 10/2025 09/2025 08/2025 07/2025 06/2025 05/2025 04/2025 03/2025 02/2025…" at bounding box center [896, 299] width 98 height 29
click at [847, 285] on select "11/2025 10/2025 09/2025 08/2025 07/2025 06/2025 05/2025 04/2025 03/2025 02/2025…" at bounding box center [896, 299] width 98 height 29
click at [873, 299] on select "11/2025 10/2025 09/2025 08/2025 07/2025 06/2025 05/2025 04/2025 03/2025 02/2025…" at bounding box center [896, 299] width 98 height 29
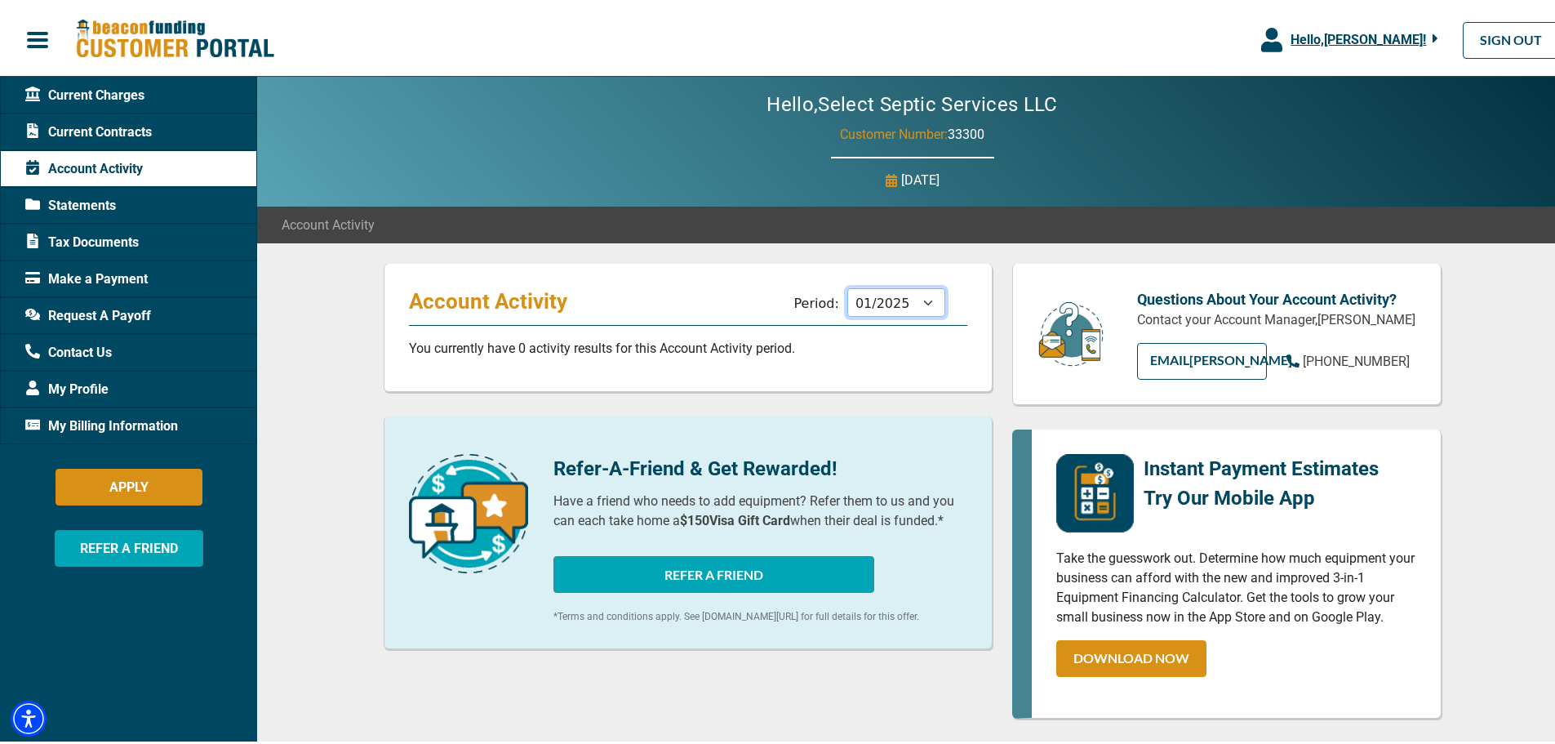
click at [847, 285] on select "11/2025 10/2025 09/2025 08/2025 07/2025 06/2025 05/2025 04/2025 03/2025 02/2025…" at bounding box center [896, 299] width 98 height 29
click at [864, 298] on select "11/2025 10/2025 09/2025 08/2025 07/2025 06/2025 05/2025 04/2025 03/2025 02/2025…" at bounding box center [896, 299] width 98 height 29
select select "11/2024"
click at [847, 285] on select "11/2025 10/2025 09/2025 08/2025 07/2025 06/2025 05/2025 04/2025 03/2025 02/2025…" at bounding box center [896, 299] width 98 height 29
click at [85, 187] on div "Statements" at bounding box center [128, 202] width 257 height 37
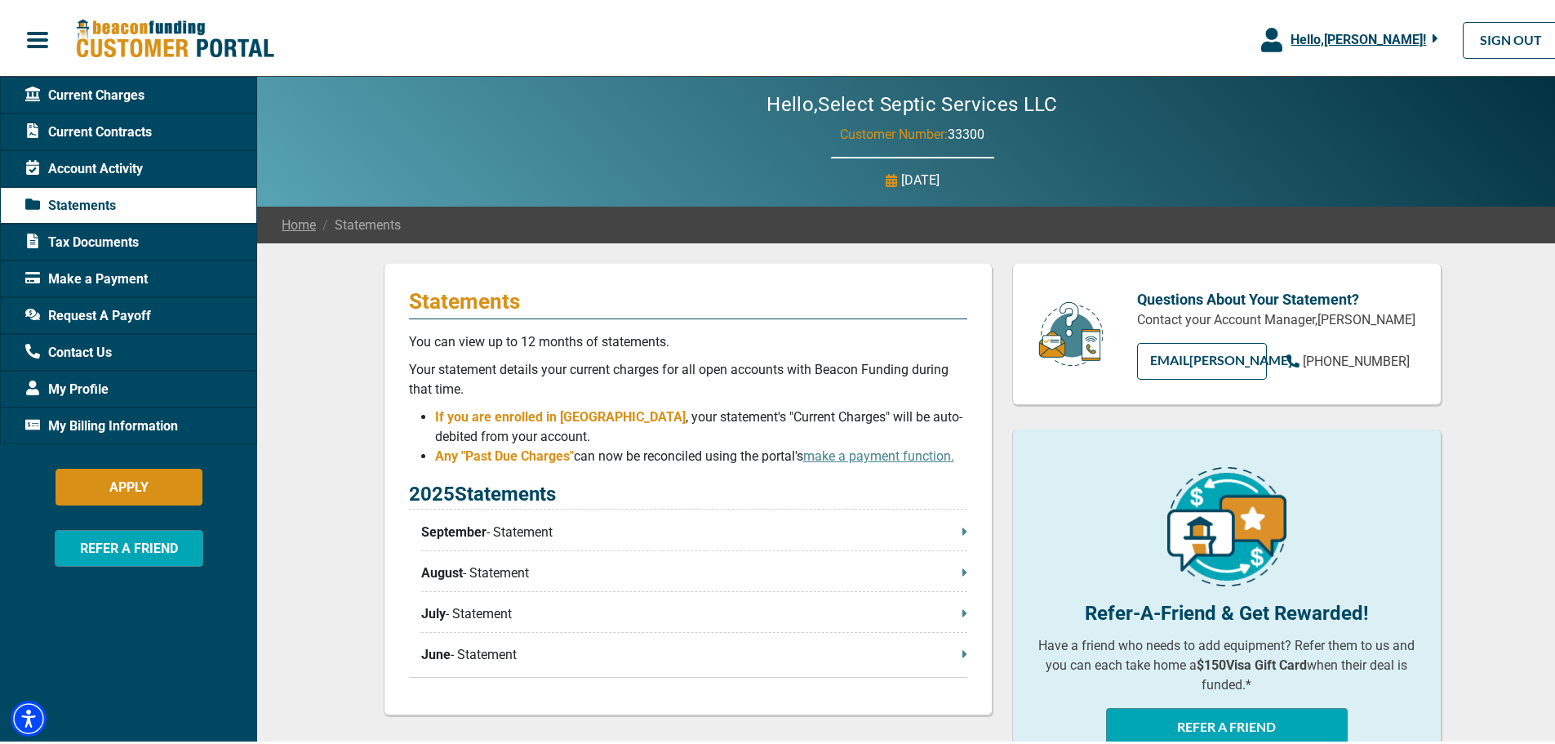
click at [1342, 34] on span "Hello, [PERSON_NAME] !" at bounding box center [1357, 37] width 135 height 16
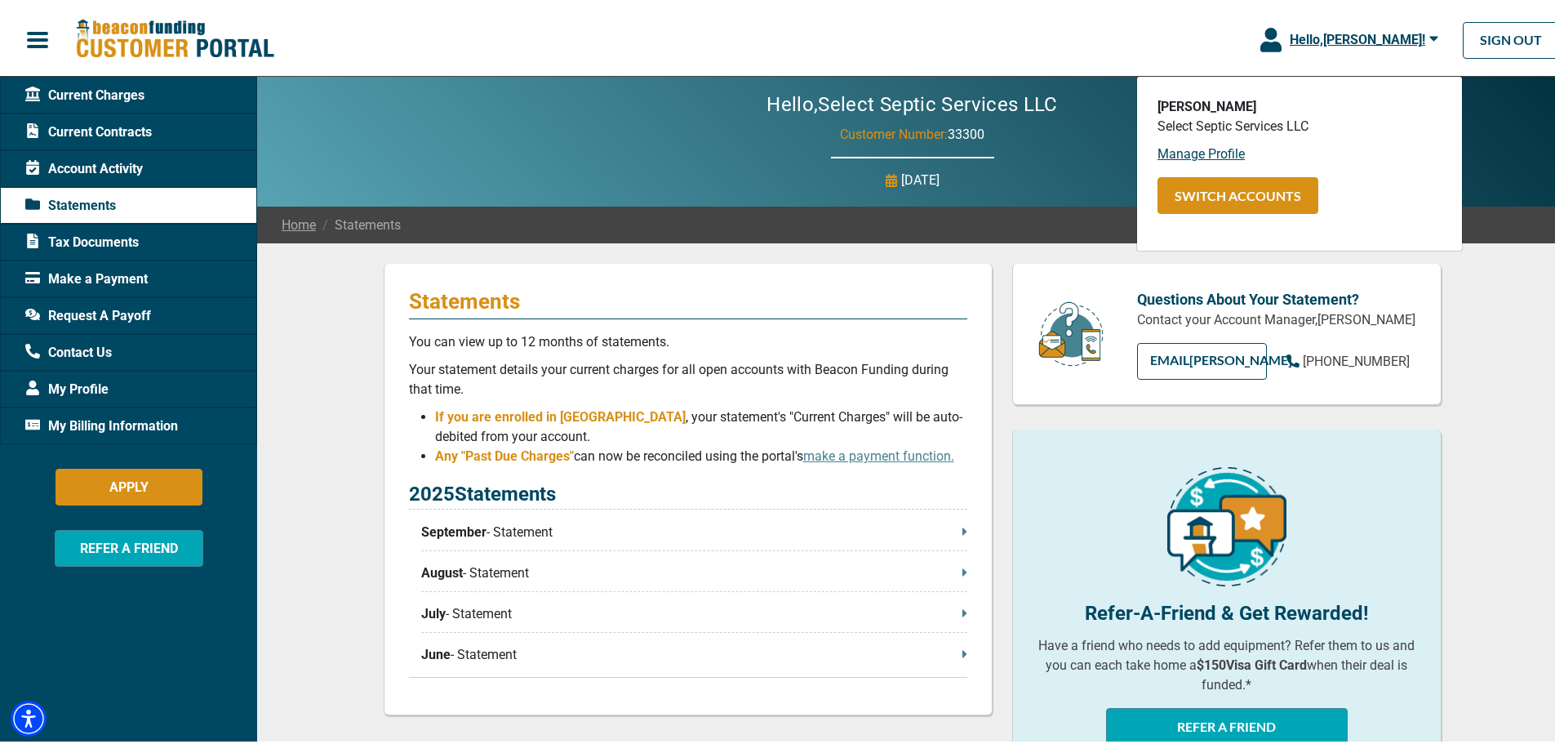
click at [1490, 149] on div "Hello, Select Septic Services LLC Customer Number: 33300 [DATE]" at bounding box center [912, 138] width 1310 height 130
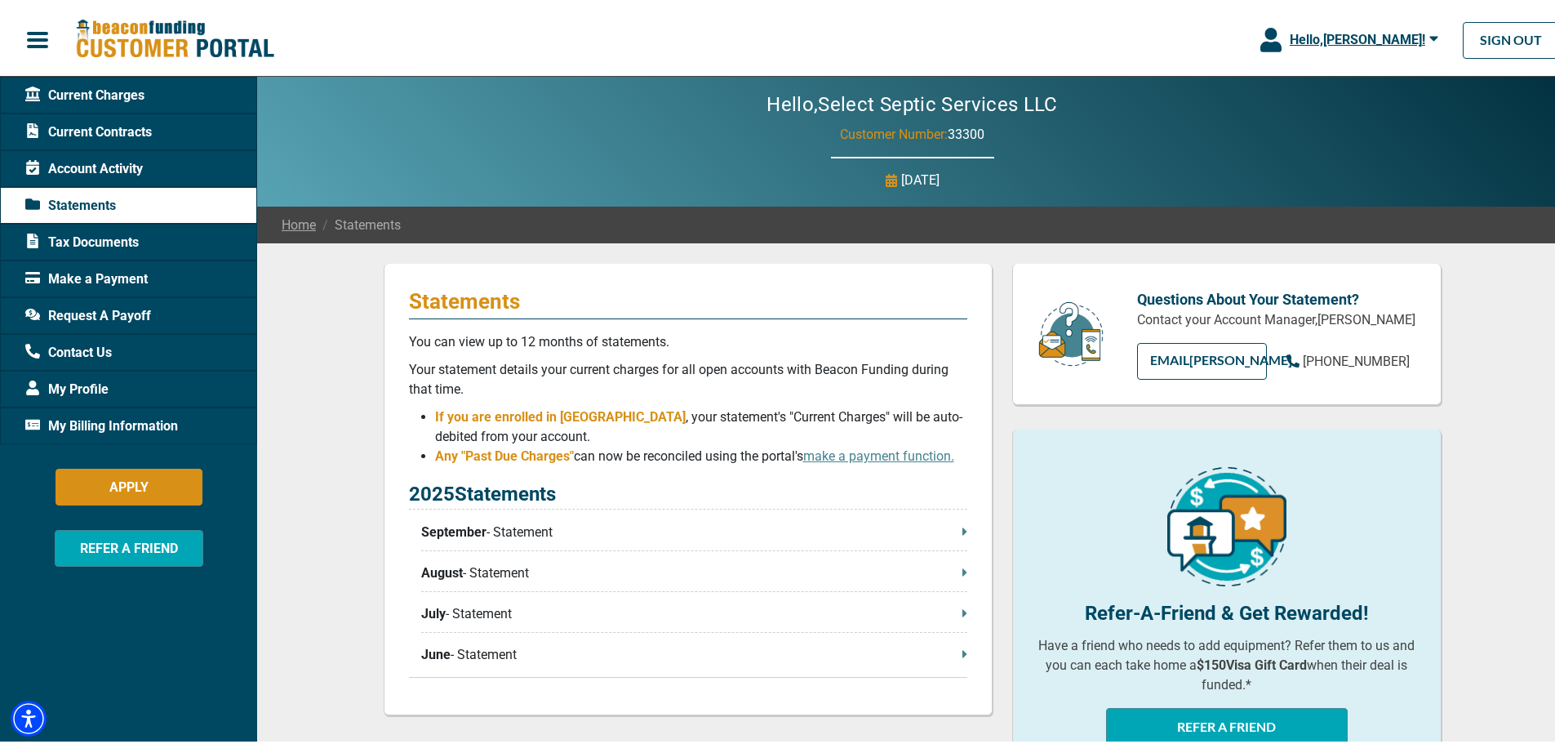
click at [151, 123] on span "Current Contracts" at bounding box center [88, 129] width 127 height 20
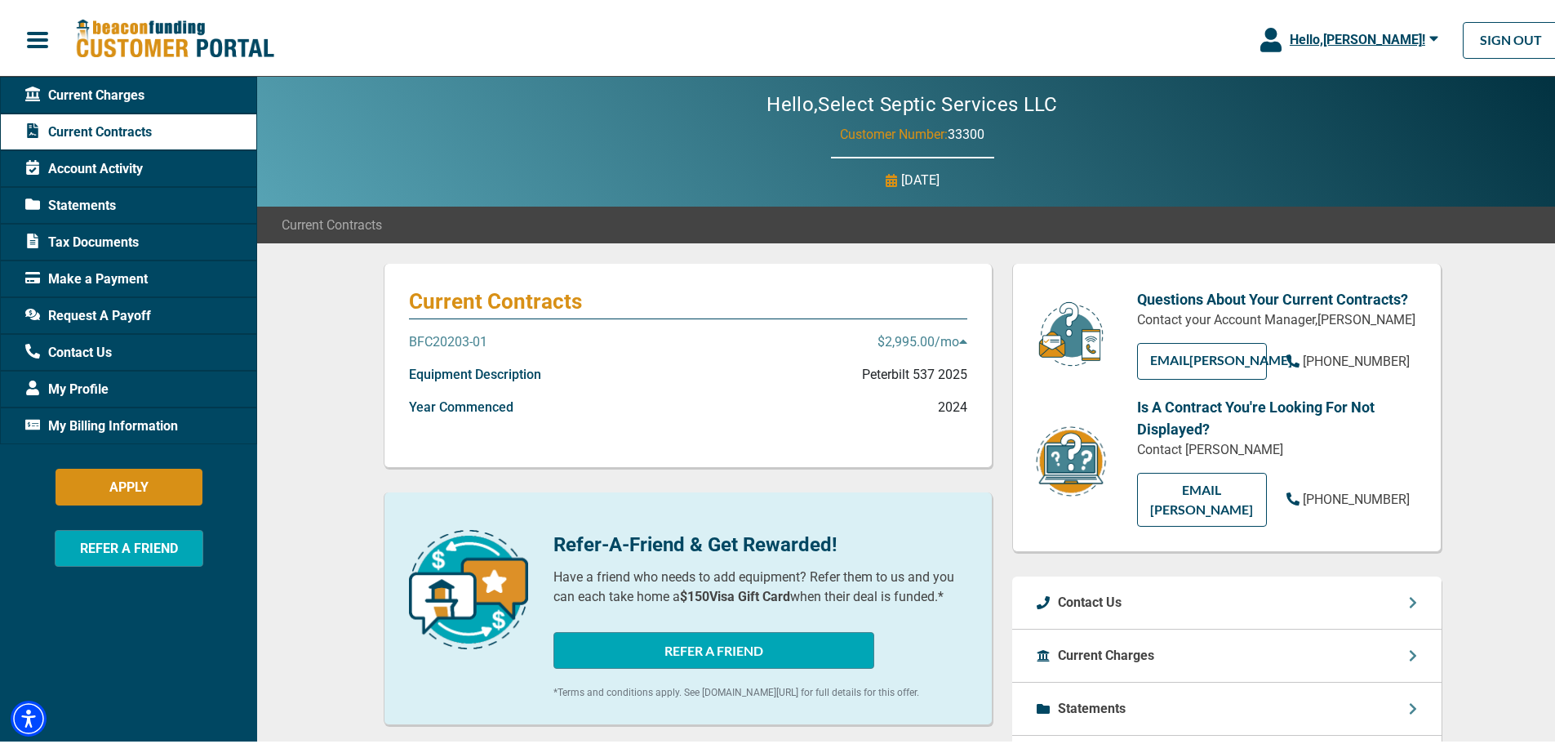
click at [464, 339] on p "BFC20203-01" at bounding box center [448, 339] width 78 height 20
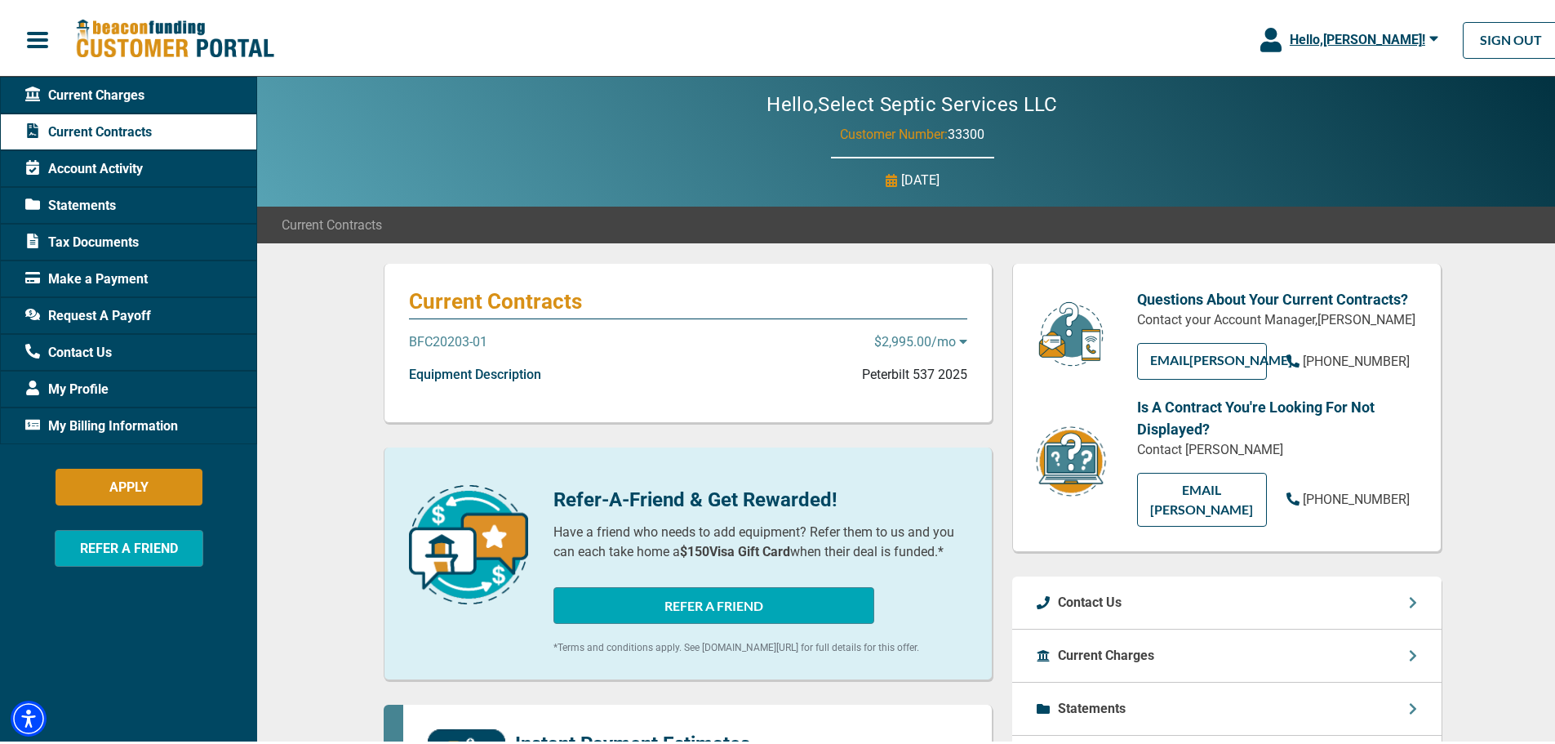
click at [464, 339] on p "BFC20203-01" at bounding box center [448, 339] width 78 height 20
